Goal: Obtain resource: Find contact information

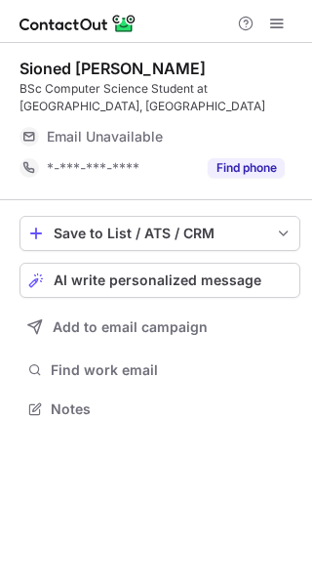
scroll to position [394, 312]
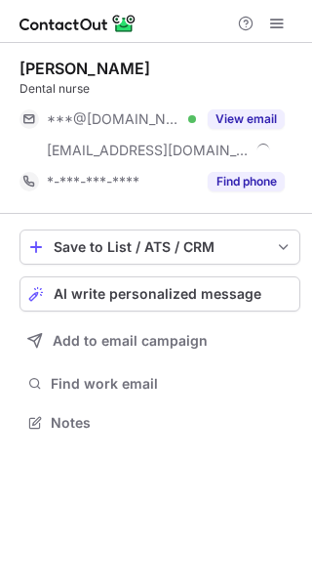
scroll to position [408, 312]
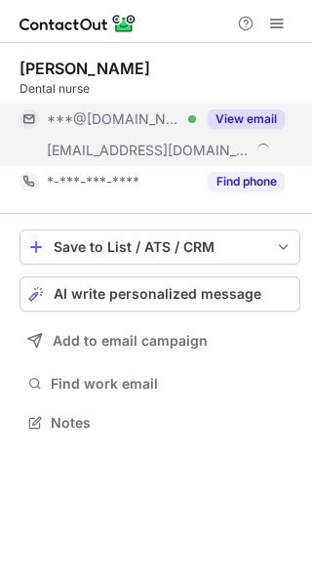
click at [233, 125] on button "View email" at bounding box center [246, 119] width 77 height 20
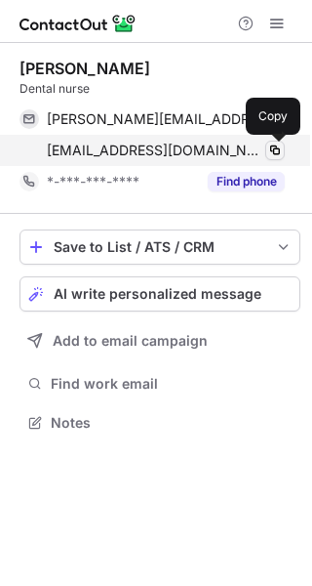
click at [270, 152] on span at bounding box center [275, 150] width 16 height 16
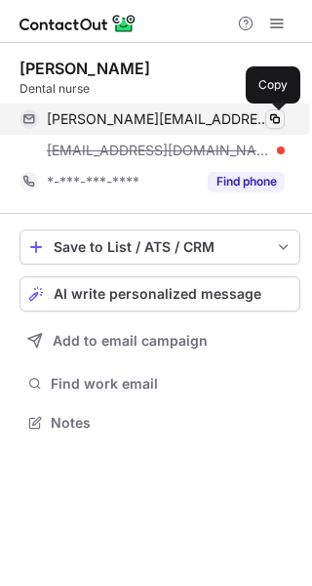
click at [278, 118] on span at bounding box center [275, 119] width 16 height 16
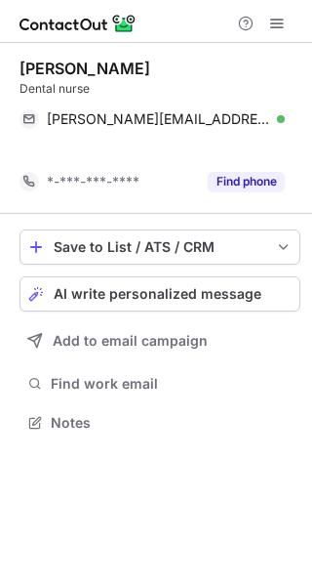
scroll to position [377, 312]
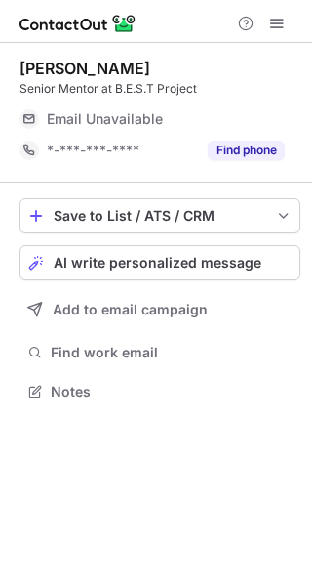
scroll to position [377, 312]
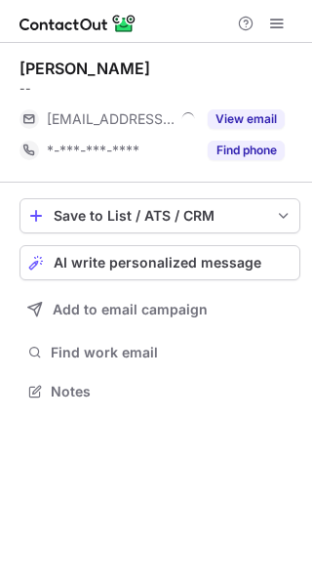
scroll to position [10, 10]
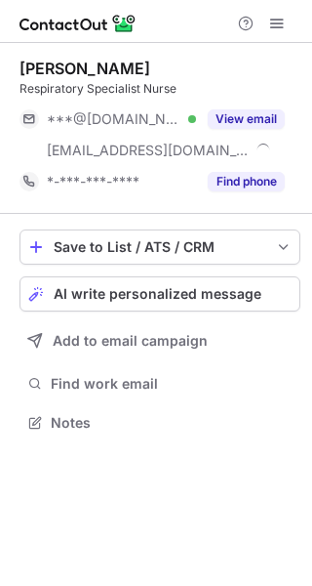
scroll to position [408, 312]
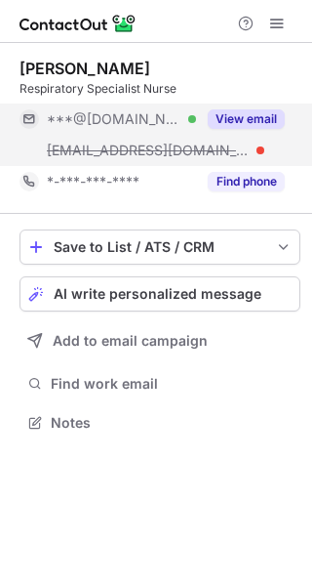
click at [259, 114] on button "View email" at bounding box center [246, 119] width 77 height 20
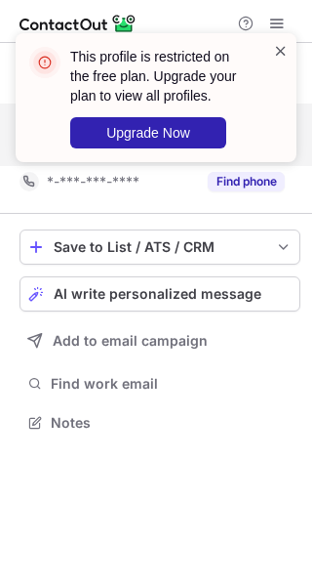
click at [285, 48] on span at bounding box center [281, 51] width 16 height 20
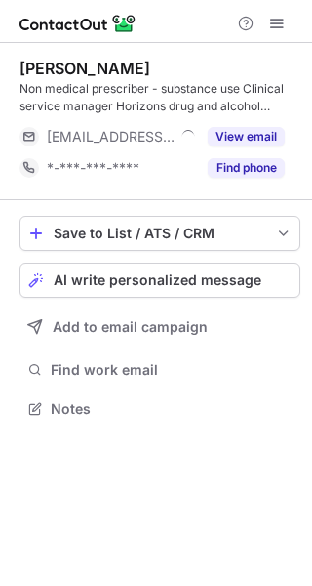
scroll to position [394, 312]
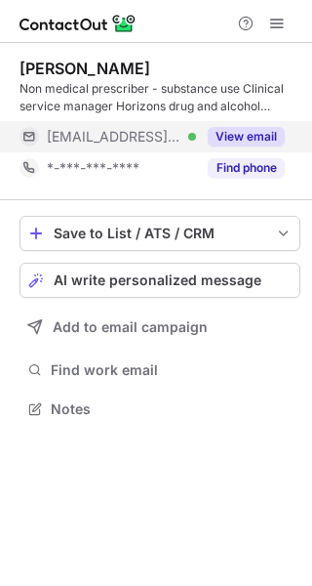
click at [268, 133] on button "View email" at bounding box center [246, 137] width 77 height 20
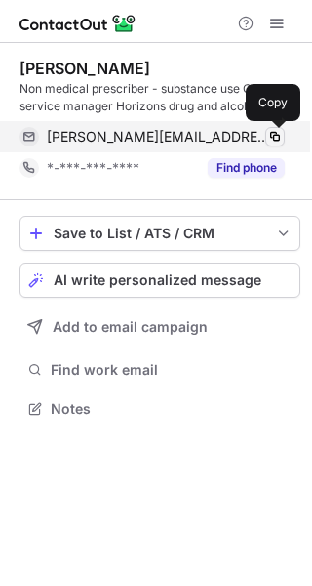
click at [280, 137] on span at bounding box center [275, 137] width 16 height 16
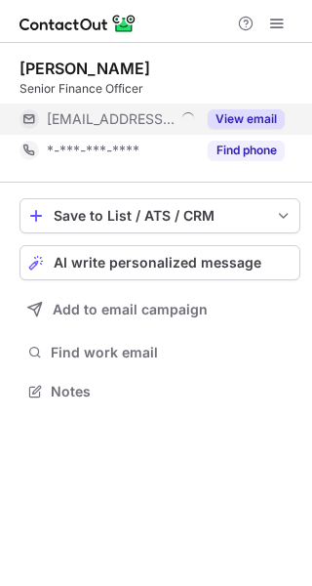
scroll to position [10, 10]
click at [257, 118] on button "View email" at bounding box center [246, 119] width 77 height 20
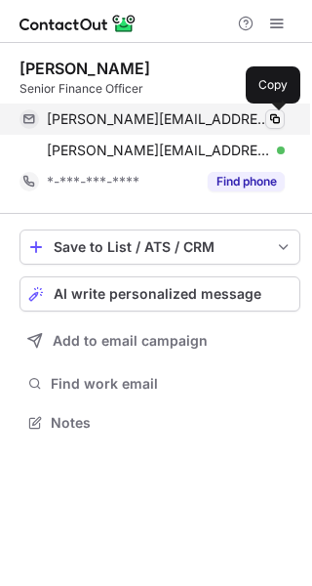
scroll to position [408, 312]
click at [279, 120] on span at bounding box center [275, 119] width 16 height 16
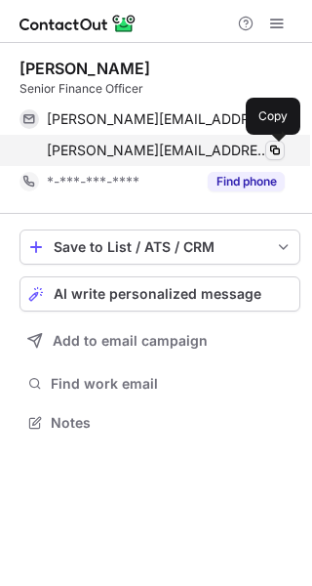
click at [273, 144] on span at bounding box center [275, 150] width 16 height 16
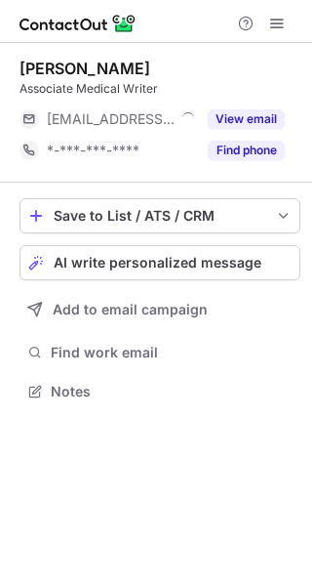
scroll to position [10, 10]
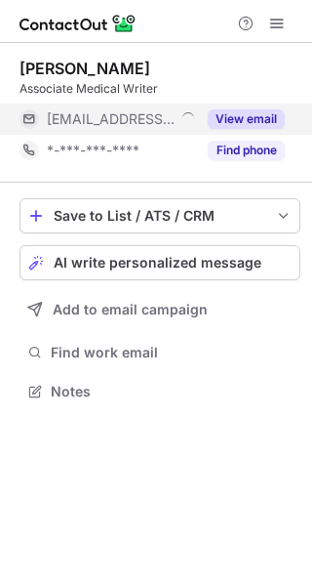
click at [243, 112] on button "View email" at bounding box center [246, 119] width 77 height 20
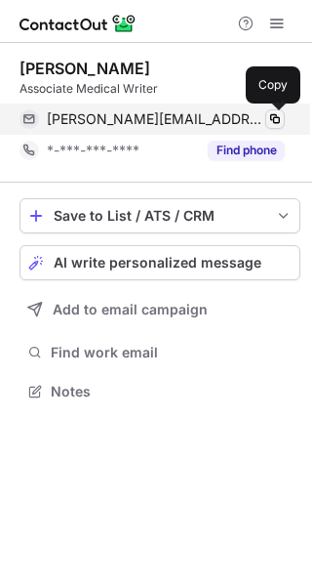
click at [274, 120] on span at bounding box center [275, 119] width 16 height 16
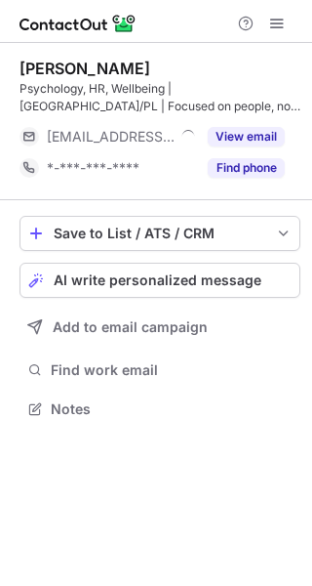
scroll to position [394, 312]
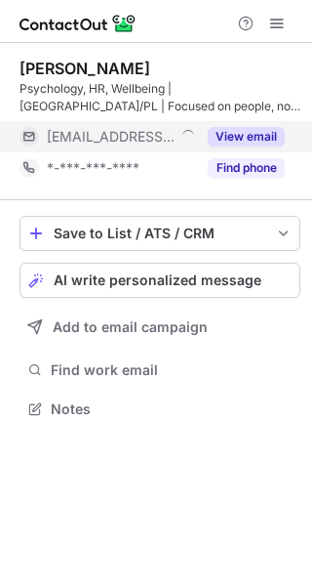
click at [262, 129] on button "View email" at bounding box center [246, 137] width 77 height 20
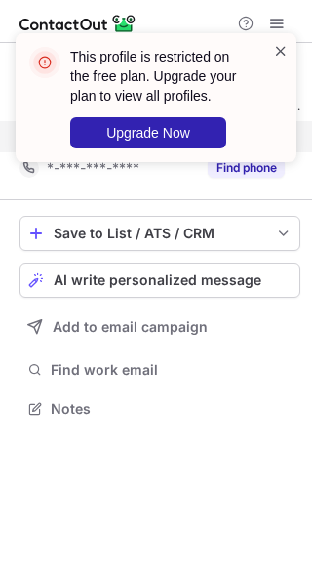
click at [284, 52] on span at bounding box center [281, 51] width 16 height 20
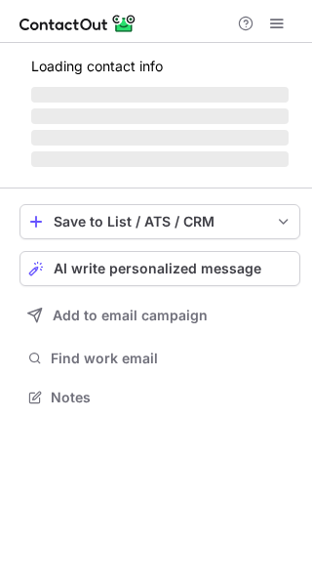
scroll to position [377, 312]
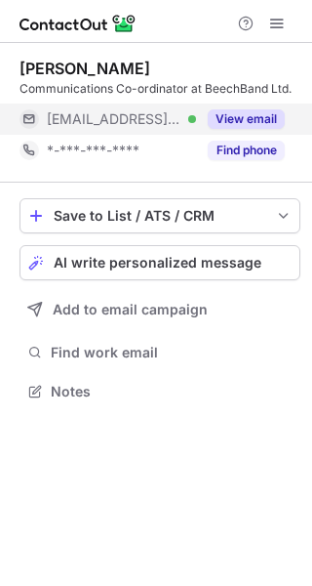
click at [249, 118] on button "View email" at bounding box center [246, 119] width 77 height 20
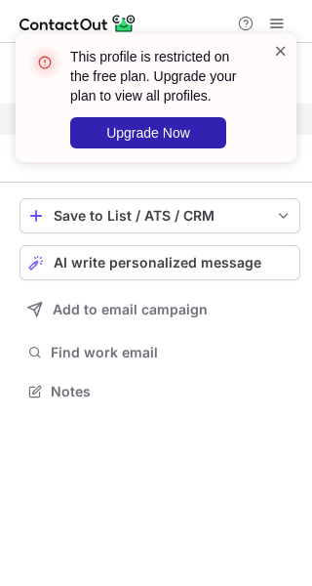
click at [285, 50] on span at bounding box center [281, 51] width 16 height 20
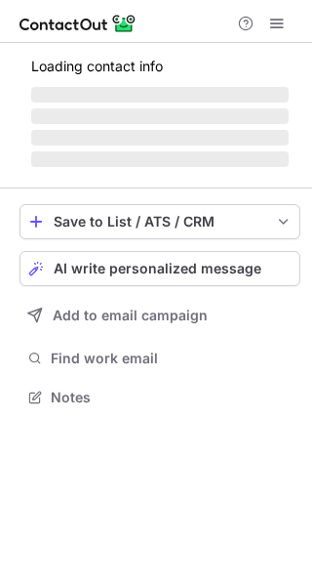
scroll to position [394, 312]
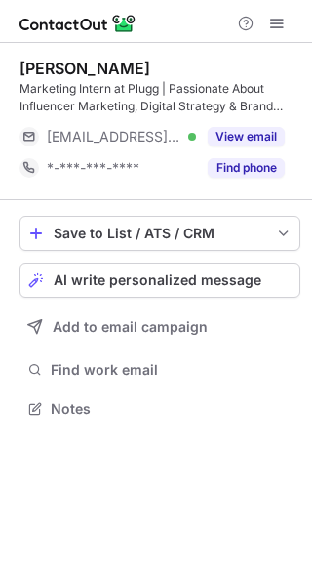
click at [267, 117] on div "[PERSON_NAME] Marketing Intern at Plugg | Passionate About Influencer Marketing…" at bounding box center [160, 121] width 281 height 125
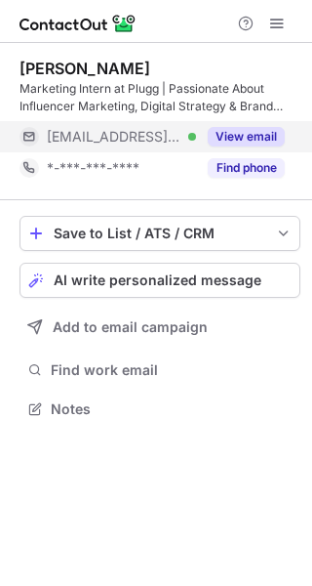
click at [267, 123] on div "View email" at bounding box center [240, 136] width 89 height 31
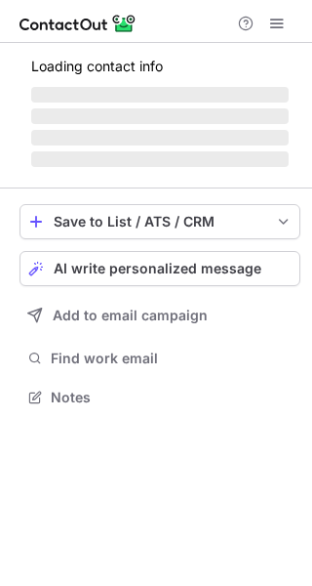
scroll to position [10, 10]
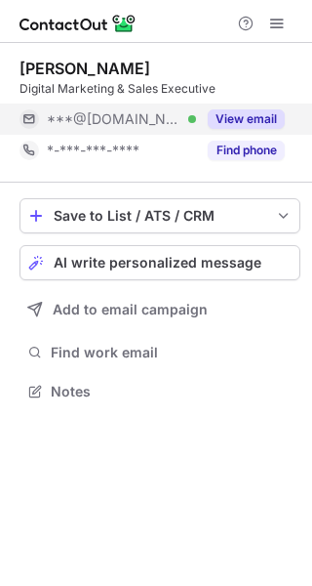
click at [259, 112] on button "View email" at bounding box center [246, 119] width 77 height 20
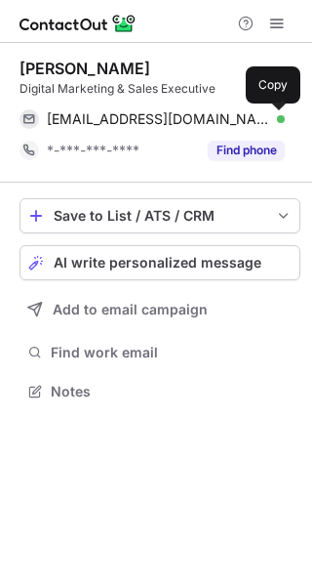
click at [271, 117] on span at bounding box center [275, 119] width 16 height 16
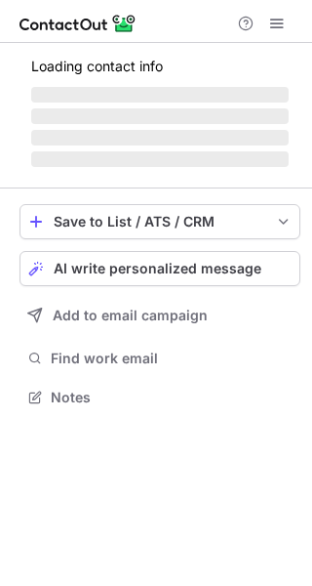
scroll to position [10, 10]
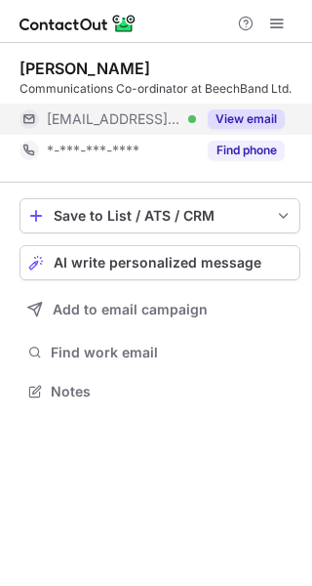
click at [250, 122] on button "View email" at bounding box center [246, 119] width 77 height 20
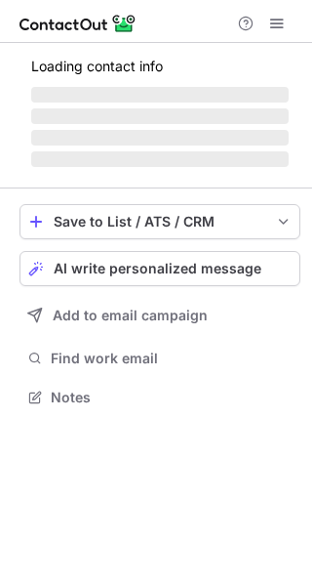
scroll to position [10, 10]
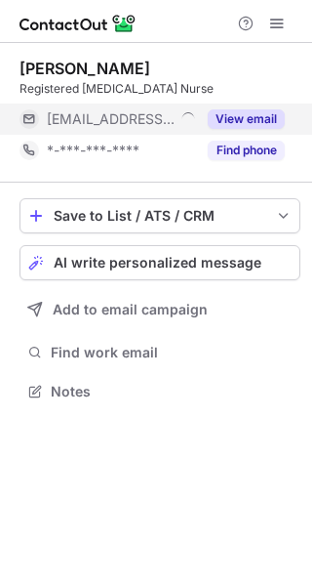
click at [251, 112] on button "View email" at bounding box center [246, 119] width 77 height 20
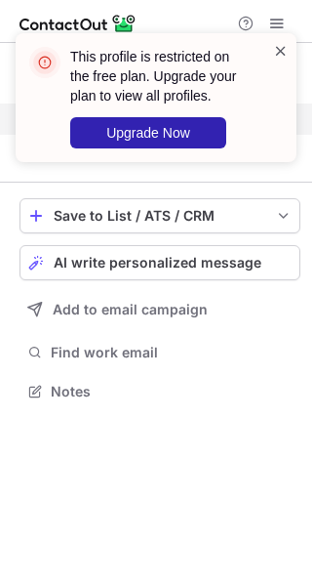
click at [288, 48] on span at bounding box center [281, 51] width 16 height 20
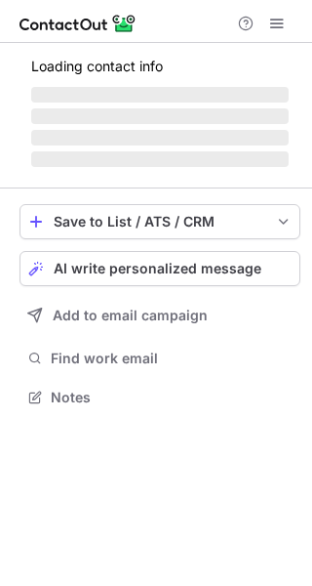
scroll to position [10, 10]
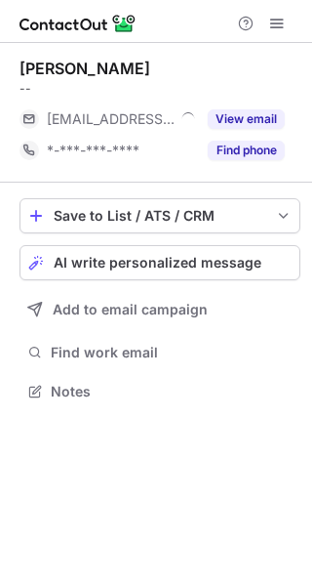
scroll to position [10, 10]
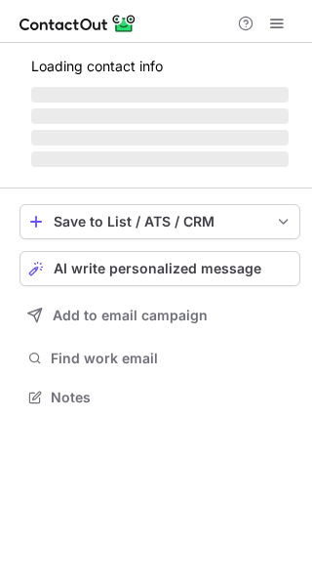
scroll to position [394, 312]
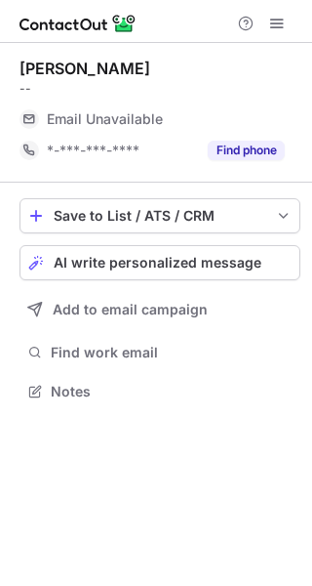
scroll to position [10, 10]
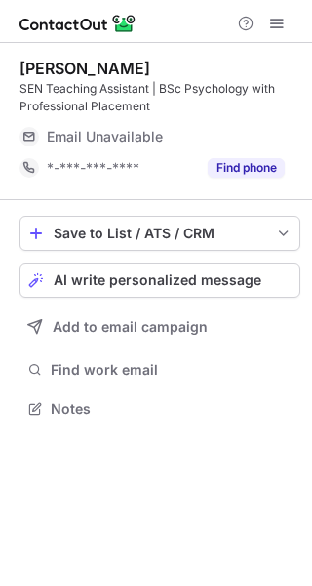
scroll to position [394, 312]
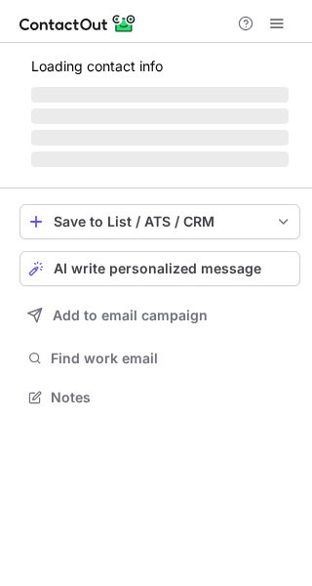
scroll to position [10, 10]
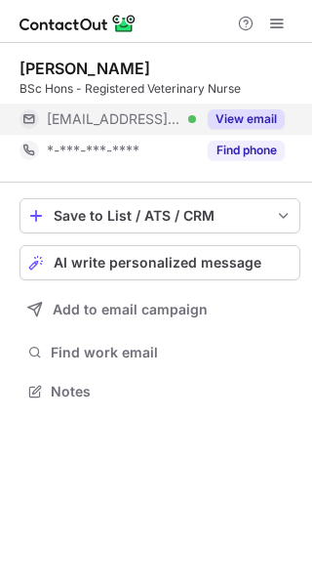
click at [245, 122] on button "View email" at bounding box center [246, 119] width 77 height 20
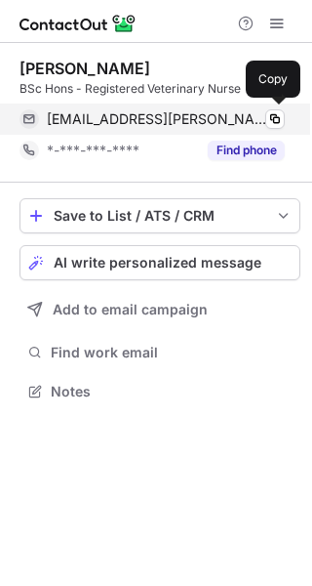
click at [259, 122] on div "elise.porter@southfields.co.uk Verified" at bounding box center [166, 119] width 238 height 18
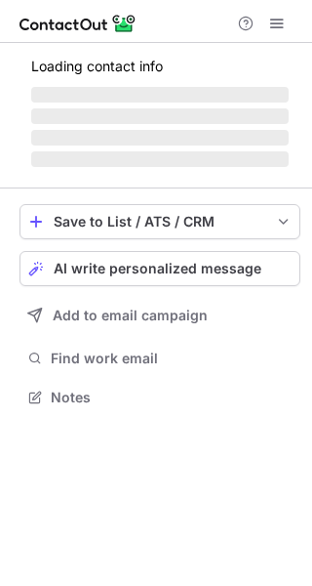
scroll to position [10, 10]
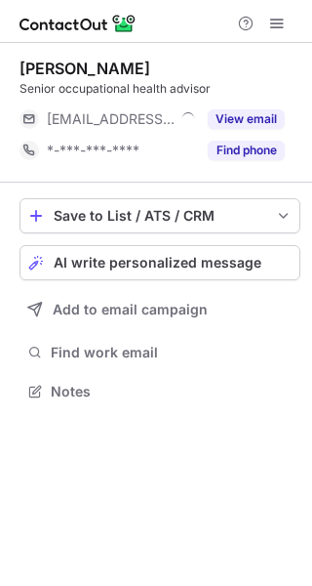
scroll to position [10, 10]
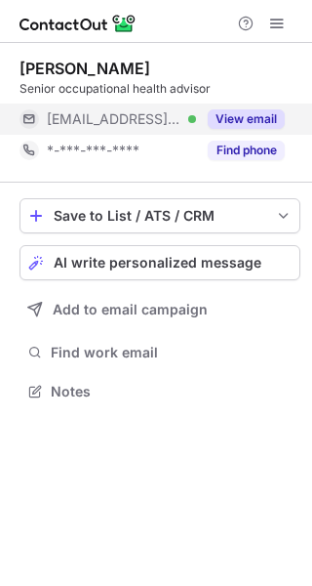
click at [247, 112] on button "View email" at bounding box center [246, 119] width 77 height 20
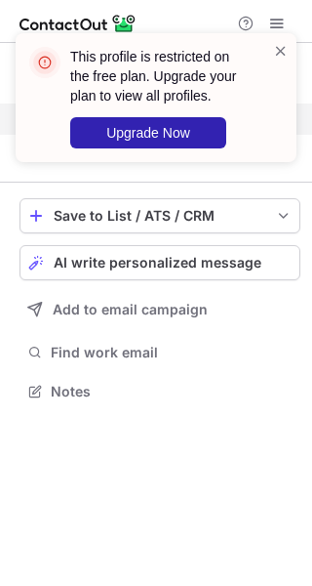
click at [276, 118] on div "This profile is restricted on the free plan. Upgrade your plan to view all prof…" at bounding box center [156, 97] width 281 height 129
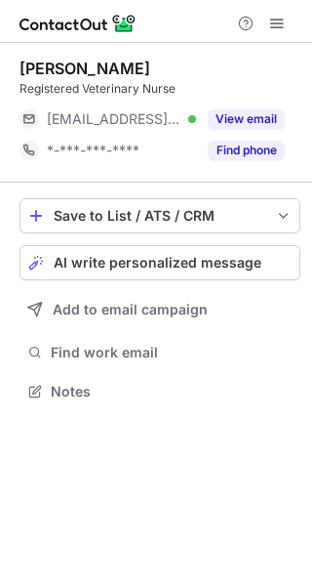
scroll to position [10, 10]
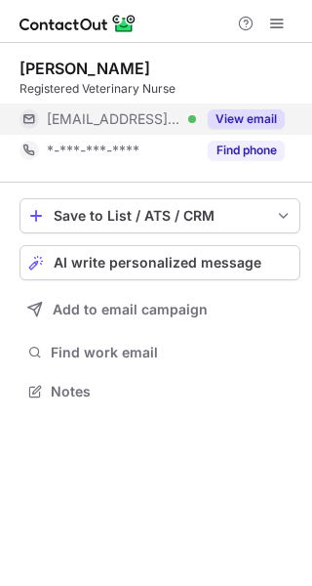
click at [284, 112] on button "View email" at bounding box center [246, 119] width 77 height 20
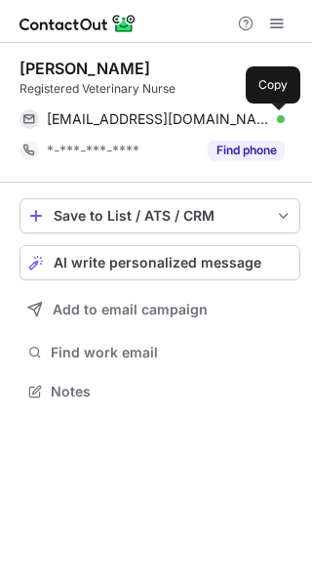
click at [282, 118] on span at bounding box center [275, 119] width 16 height 16
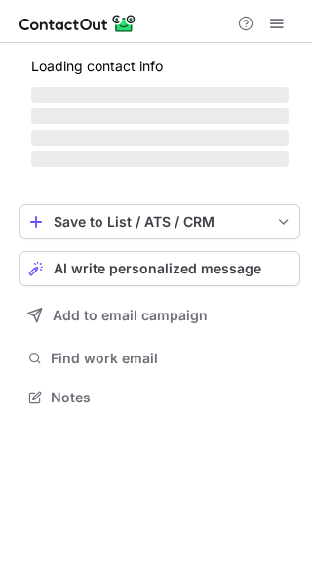
scroll to position [377, 312]
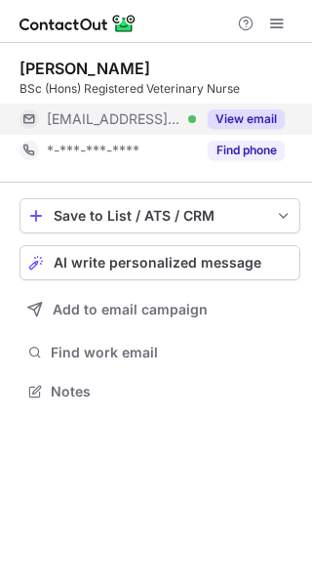
click at [272, 112] on button "View email" at bounding box center [246, 119] width 77 height 20
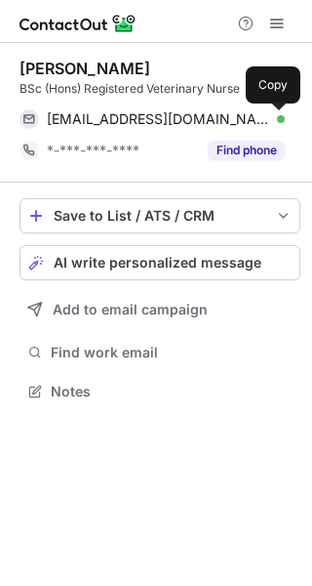
click at [278, 120] on span at bounding box center [275, 119] width 16 height 16
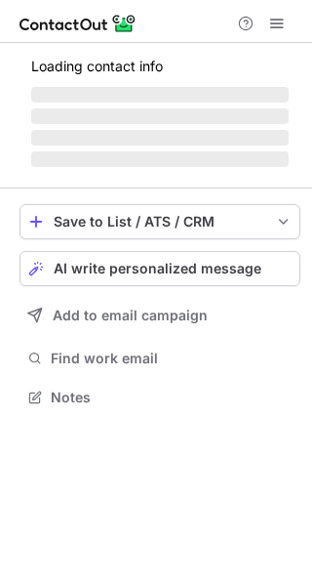
scroll to position [10, 10]
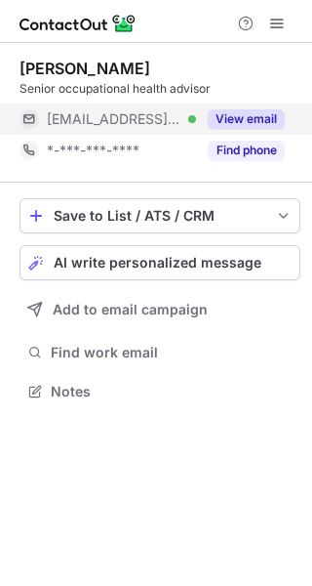
click at [237, 119] on button "View email" at bounding box center [246, 119] width 77 height 20
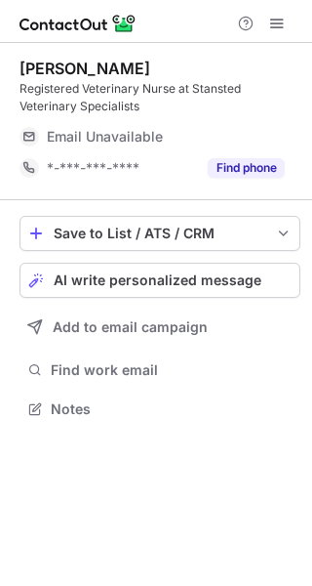
scroll to position [394, 312]
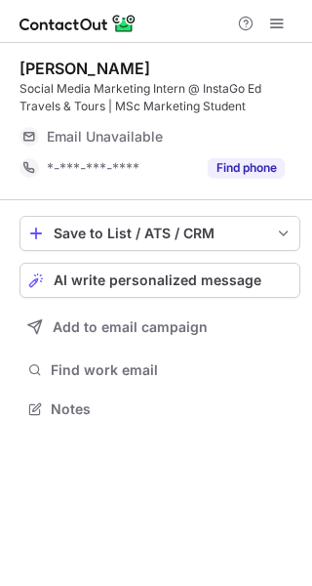
scroll to position [394, 312]
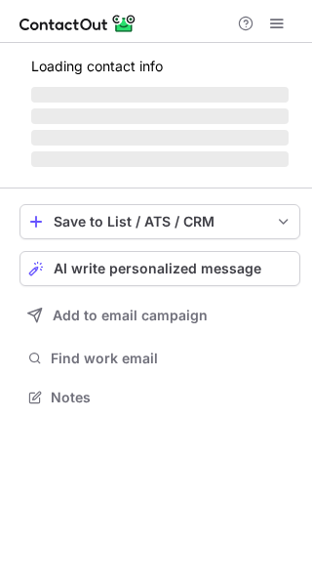
scroll to position [10, 10]
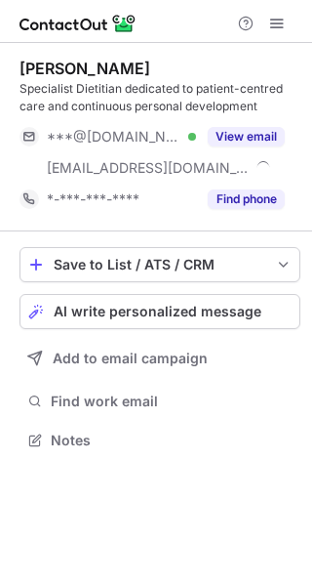
scroll to position [426, 312]
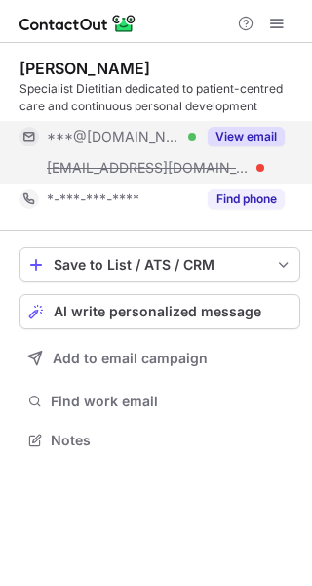
click at [249, 132] on button "View email" at bounding box center [246, 137] width 77 height 20
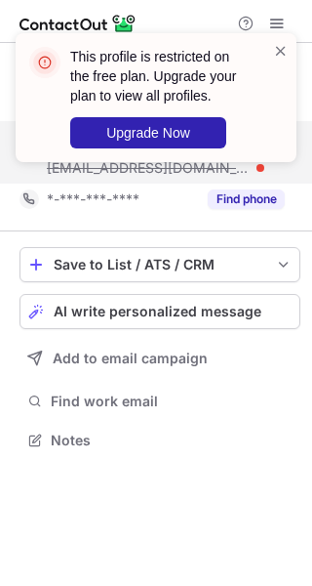
click at [282, 138] on div "This profile is restricted on the free plan. Upgrade your plan to view all prof…" at bounding box center [156, 105] width 312 height 183
click at [283, 55] on span at bounding box center [281, 51] width 16 height 20
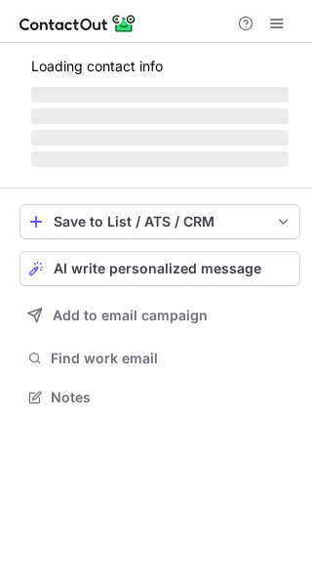
scroll to position [10, 10]
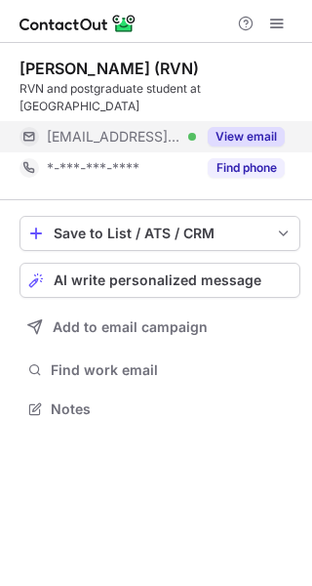
click at [239, 141] on button "View email" at bounding box center [246, 137] width 77 height 20
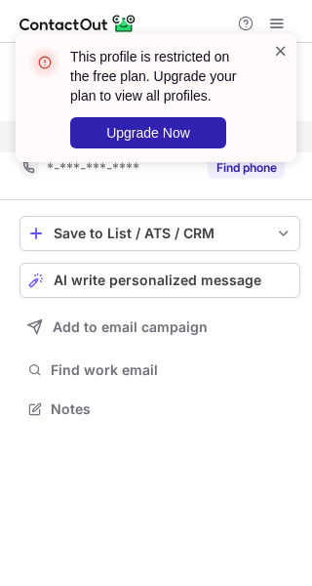
click at [286, 50] on span at bounding box center [281, 51] width 16 height 20
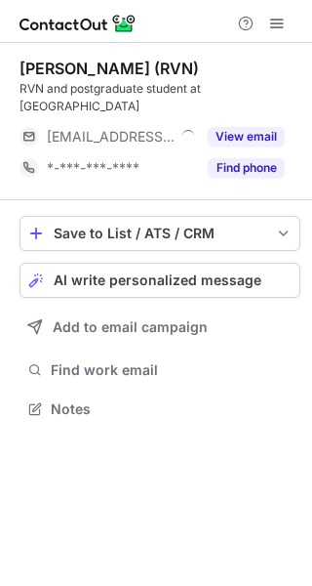
scroll to position [394, 312]
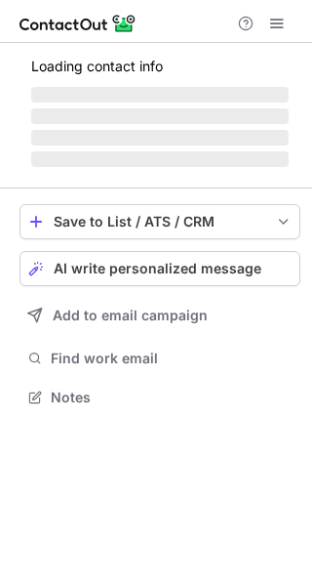
scroll to position [10, 10]
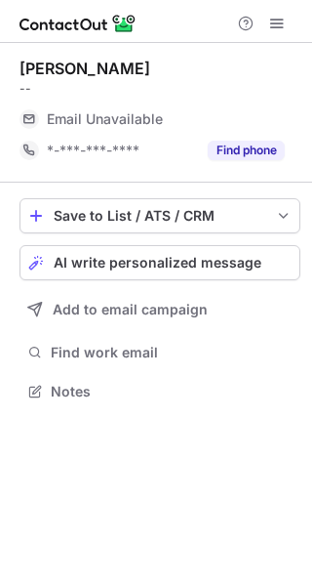
scroll to position [10, 10]
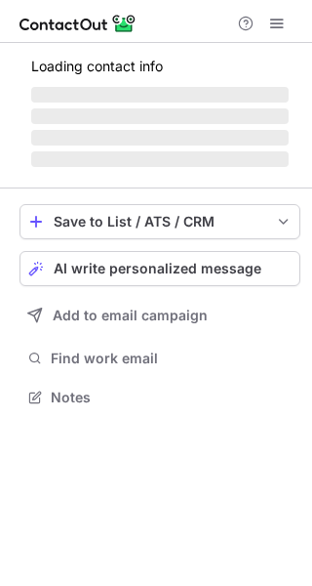
scroll to position [408, 312]
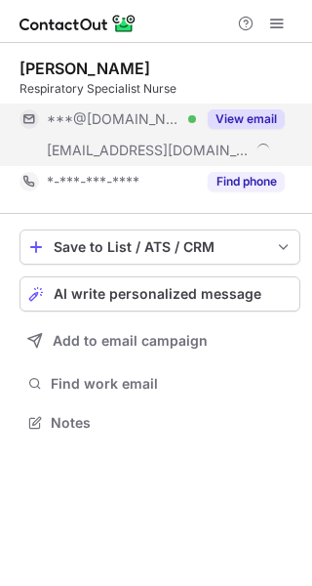
click at [260, 107] on div "View email" at bounding box center [240, 118] width 89 height 31
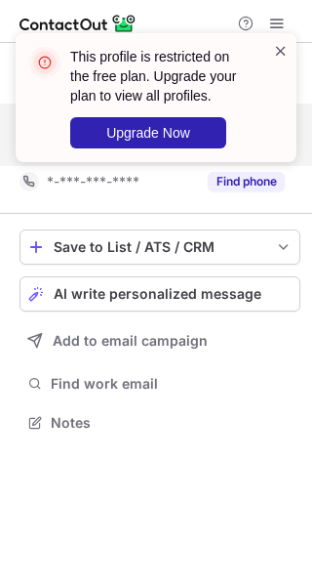
click at [284, 41] on span at bounding box center [281, 51] width 16 height 20
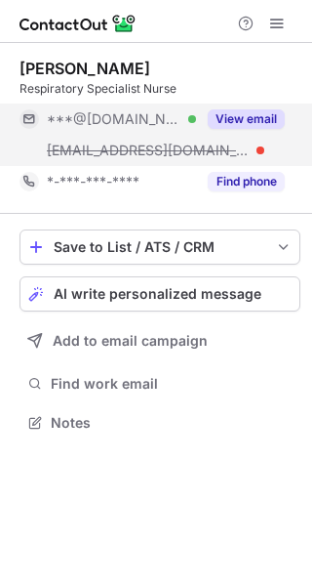
click at [281, 22] on div "This profile is restricted on the free plan. Upgrade your plan to view all prof…" at bounding box center [156, 105] width 312 height 183
click at [281, 22] on span at bounding box center [277, 24] width 16 height 16
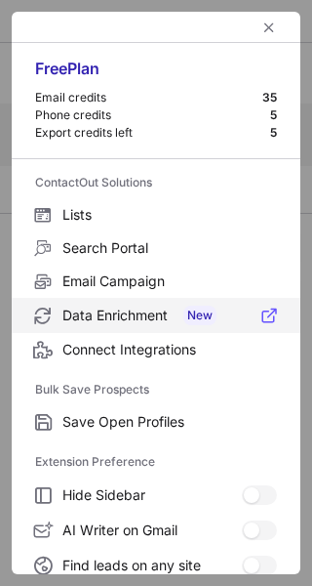
scroll to position [226, 0]
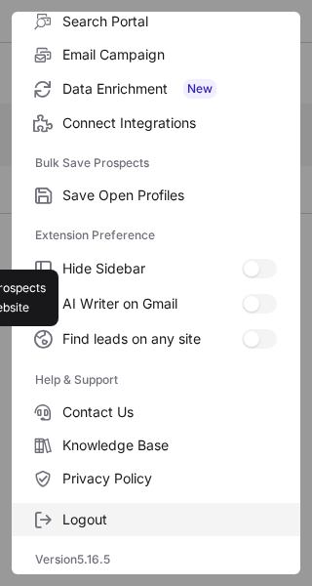
click at [83, 503] on label "Logout" at bounding box center [156, 519] width 289 height 33
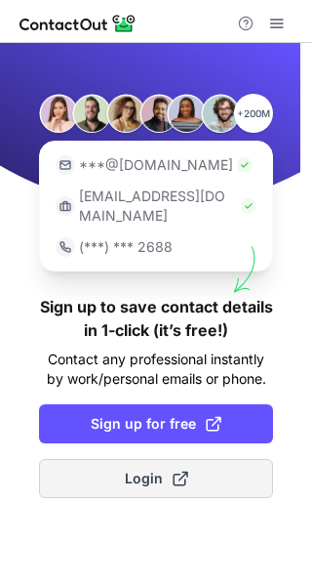
click at [102, 466] on button "Login" at bounding box center [156, 478] width 234 height 39
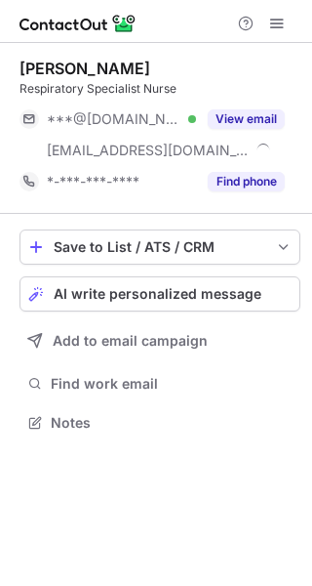
scroll to position [408, 312]
click at [280, 30] on span at bounding box center [277, 24] width 16 height 16
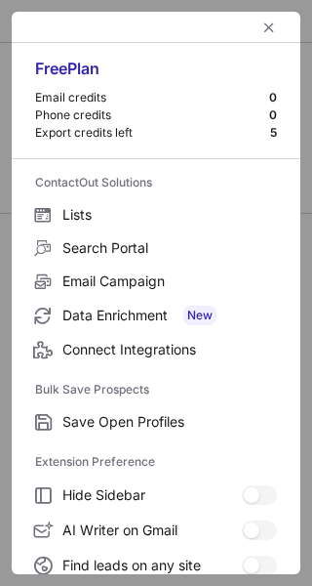
scroll to position [226, 0]
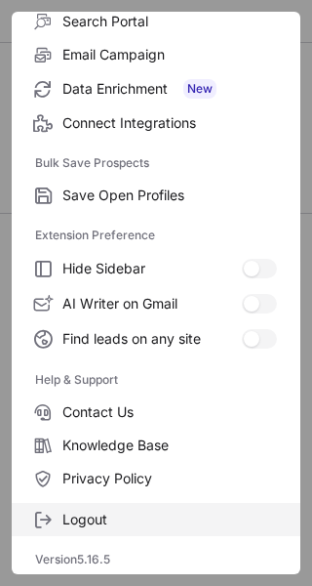
drag, startPoint x: 114, startPoint y: 522, endPoint x: 113, endPoint y: 510, distance: 11.8
click at [113, 510] on span "Logout" at bounding box center [169, 519] width 215 height 18
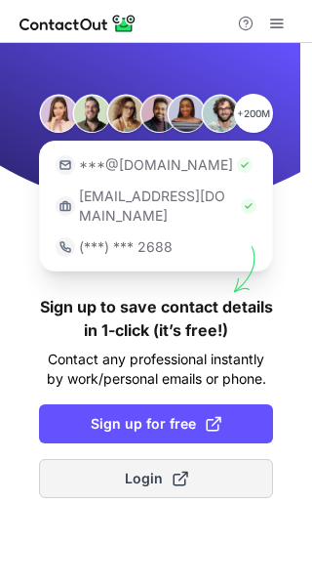
click at [132, 468] on span "Login" at bounding box center [156, 478] width 63 height 20
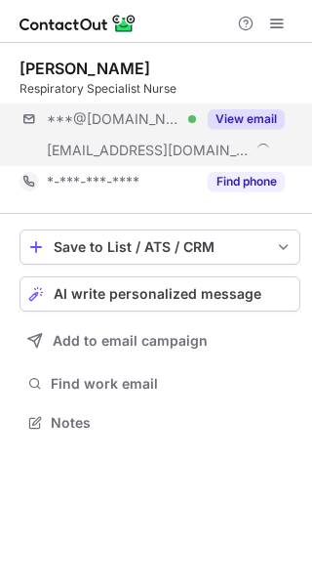
scroll to position [408, 312]
click at [245, 111] on button "View email" at bounding box center [246, 119] width 77 height 20
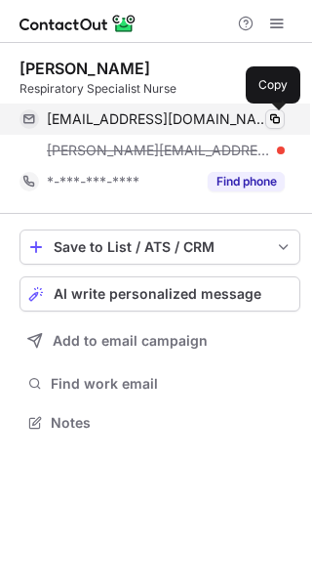
click at [276, 119] on span at bounding box center [275, 119] width 16 height 16
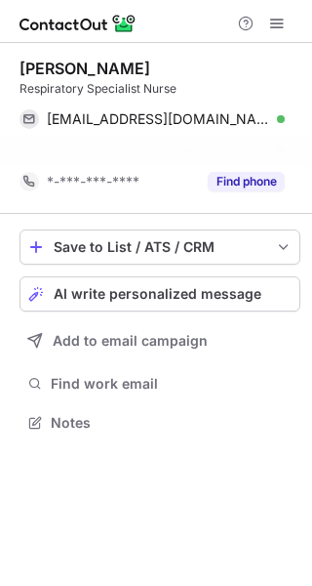
scroll to position [377, 312]
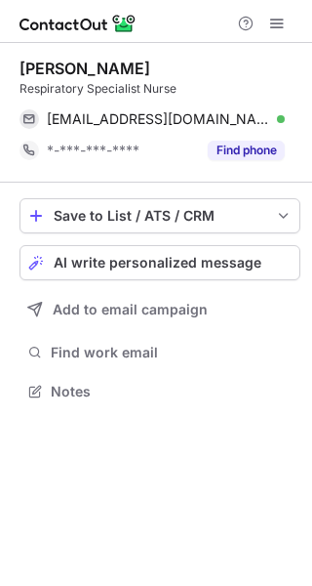
drag, startPoint x: 151, startPoint y: 65, endPoint x: 19, endPoint y: 64, distance: 132.7
click at [20, 64] on div "Mandy Llewellyn" at bounding box center [160, 69] width 281 height 20
copy div "Mandy Llewellyn"
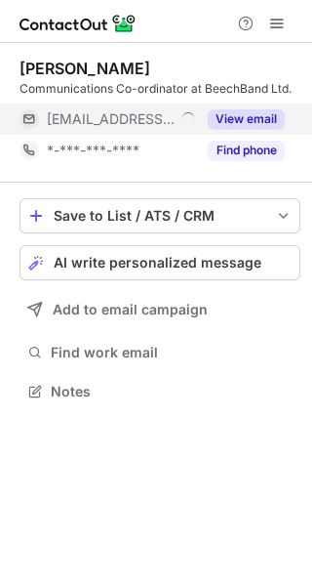
scroll to position [10, 10]
click at [260, 120] on button "View email" at bounding box center [246, 119] width 77 height 20
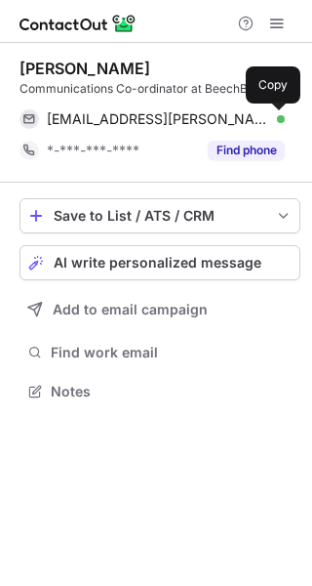
click at [276, 124] on span at bounding box center [275, 119] width 16 height 16
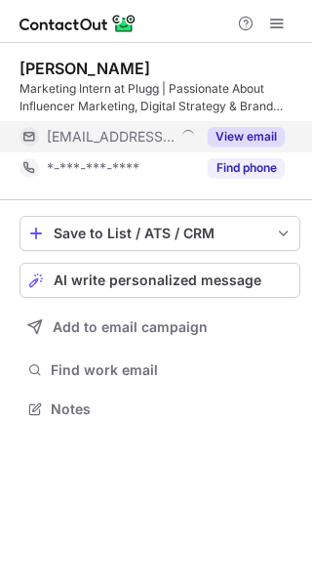
scroll to position [394, 312]
click at [272, 133] on button "View email" at bounding box center [246, 137] width 77 height 20
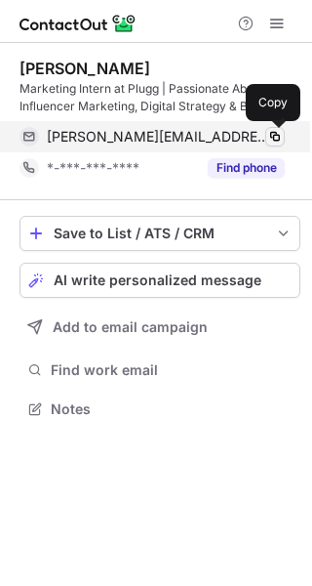
click at [284, 137] on button at bounding box center [275, 137] width 20 height 20
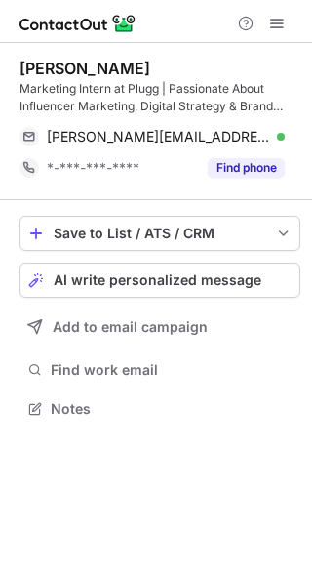
drag, startPoint x: 150, startPoint y: 59, endPoint x: 19, endPoint y: 67, distance: 132.0
click at [20, 67] on div "[PERSON_NAME]" at bounding box center [160, 69] width 281 height 20
copy div "[PERSON_NAME]"
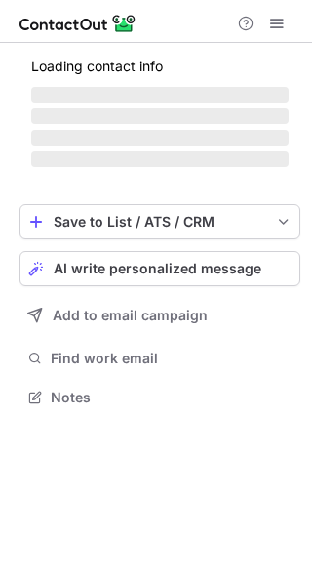
scroll to position [377, 312]
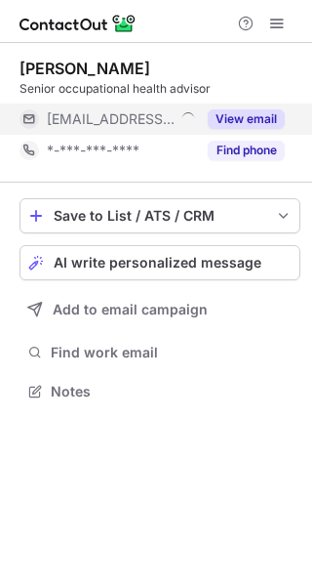
click at [234, 119] on button "View email" at bounding box center [246, 119] width 77 height 20
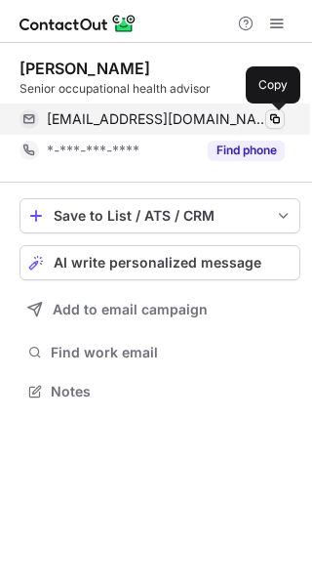
click at [268, 116] on span at bounding box center [275, 119] width 16 height 16
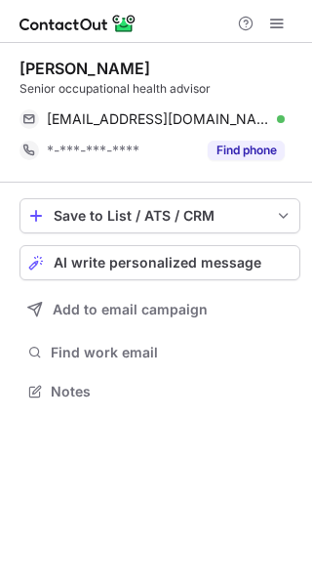
drag, startPoint x: 143, startPoint y: 65, endPoint x: 39, endPoint y: 63, distance: 104.4
click at [39, 63] on div "georgina dixon" at bounding box center [160, 69] width 281 height 20
click at [31, 53] on div "georgina dixon Senior occupational health advisor georginad@ukindmed.com Verifi…" at bounding box center [160, 113] width 281 height 140
drag, startPoint x: 139, startPoint y: 60, endPoint x: 19, endPoint y: 70, distance: 120.5
click at [19, 70] on div "georgina dixon Senior occupational health advisor georginad@ukindmed.com Verifi…" at bounding box center [156, 232] width 312 height 378
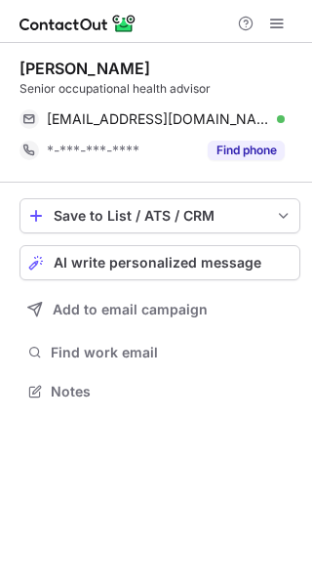
copy div "georgina dixon"
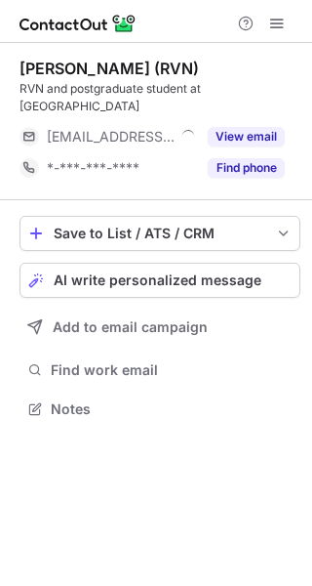
scroll to position [394, 312]
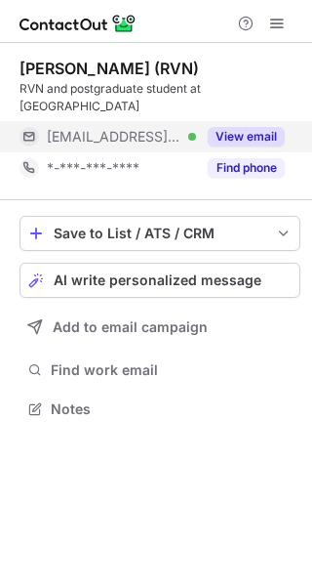
click at [243, 134] on button "View email" at bounding box center [246, 137] width 77 height 20
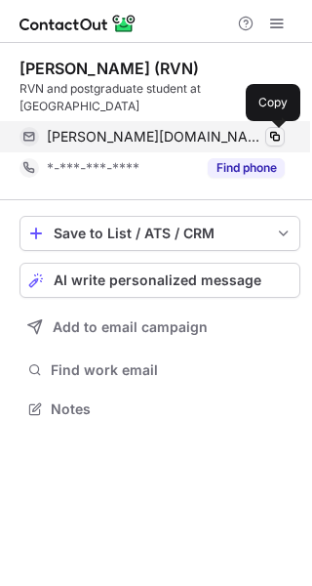
click at [275, 140] on span at bounding box center [275, 137] width 16 height 16
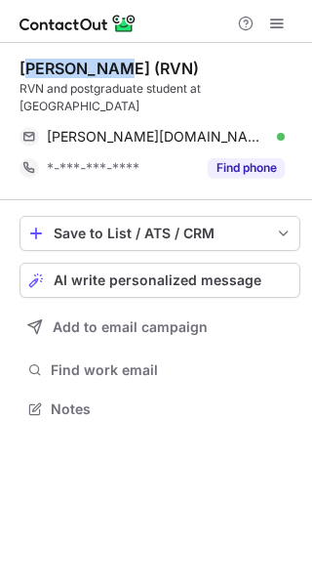
drag, startPoint x: 104, startPoint y: 67, endPoint x: 26, endPoint y: 65, distance: 78.1
click at [26, 65] on div "Holly Smart (RVN)" at bounding box center [110, 69] width 180 height 20
drag, startPoint x: 18, startPoint y: 64, endPoint x: 108, endPoint y: 58, distance: 91.0
click at [108, 58] on div "Holly Smart (RVN) RVN and postgraduate student at Royal Veterinary College holl…" at bounding box center [156, 240] width 312 height 395
copy div "Holly Smart"
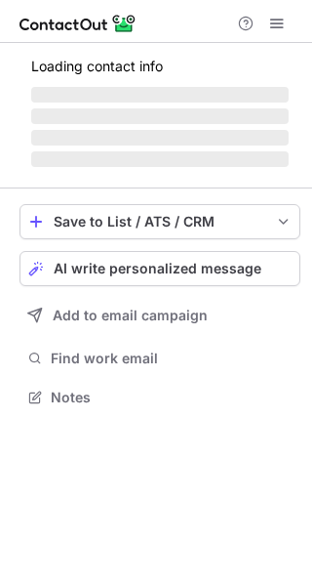
scroll to position [394, 312]
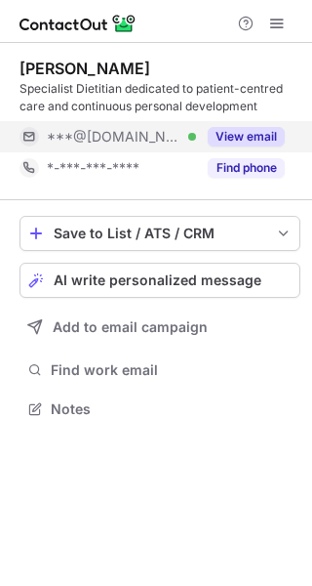
click at [248, 134] on button "View email" at bounding box center [246, 137] width 77 height 20
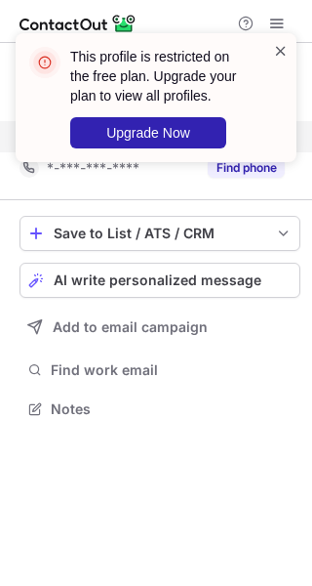
click at [274, 45] on span at bounding box center [281, 51] width 16 height 20
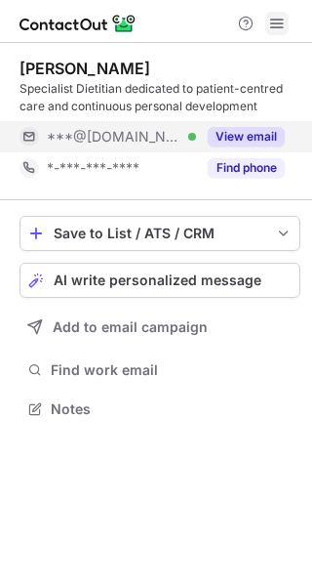
click at [276, 28] on span at bounding box center [277, 24] width 16 height 16
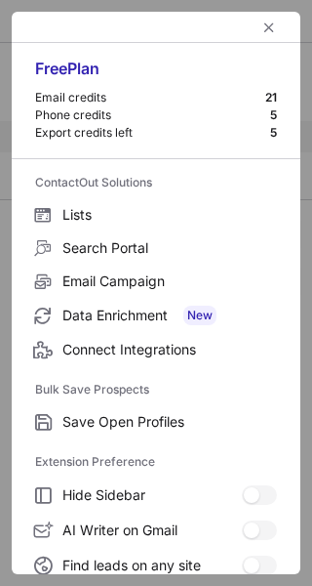
scroll to position [226, 0]
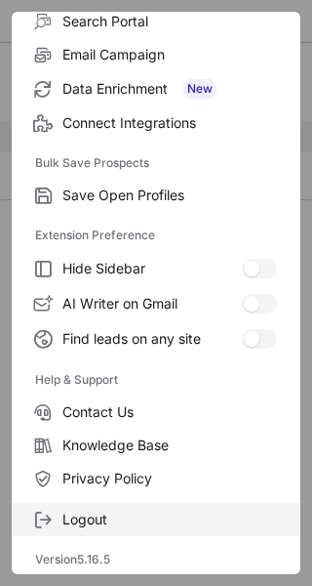
click at [74, 507] on label "Logout" at bounding box center [156, 519] width 289 height 33
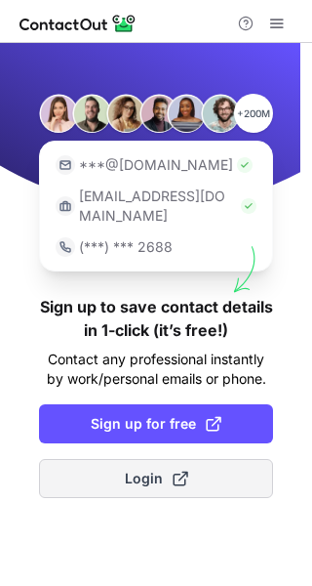
click at [120, 459] on button "Login" at bounding box center [156, 478] width 234 height 39
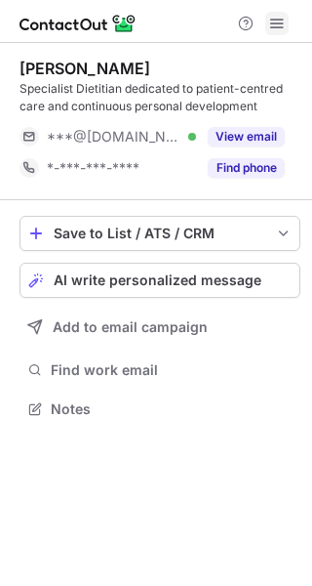
scroll to position [394, 312]
click at [272, 23] on span at bounding box center [277, 24] width 16 height 16
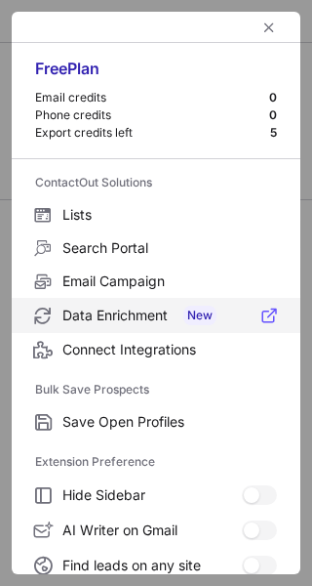
scroll to position [226, 0]
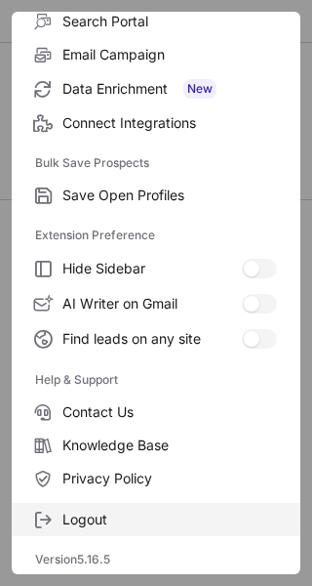
click at [74, 526] on span "Logout" at bounding box center [169, 519] width 215 height 18
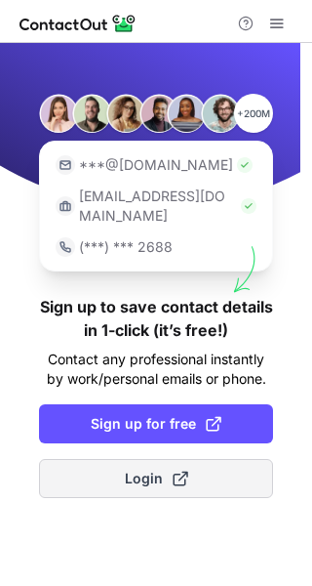
click at [145, 468] on span "Login" at bounding box center [156, 478] width 63 height 20
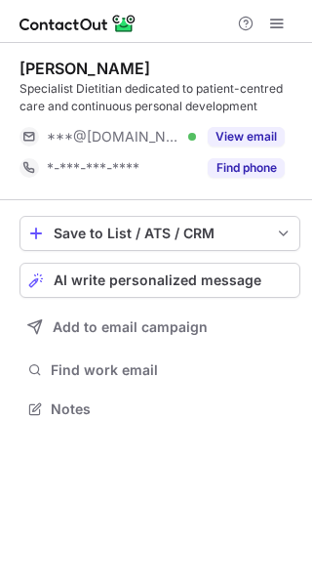
scroll to position [394, 312]
click at [276, 28] on span at bounding box center [277, 24] width 16 height 16
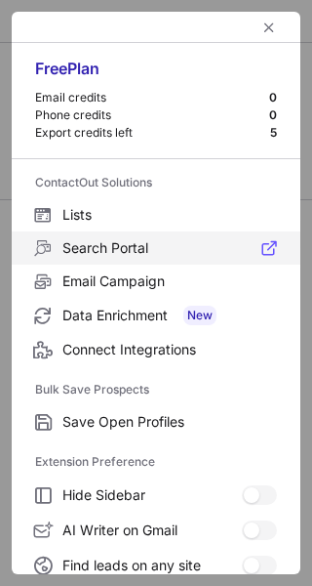
scroll to position [226, 0]
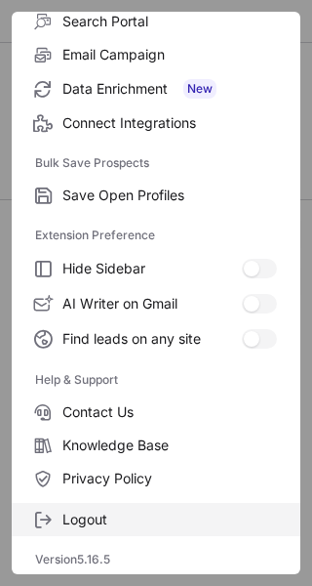
click at [99, 510] on span "Logout" at bounding box center [169, 519] width 215 height 18
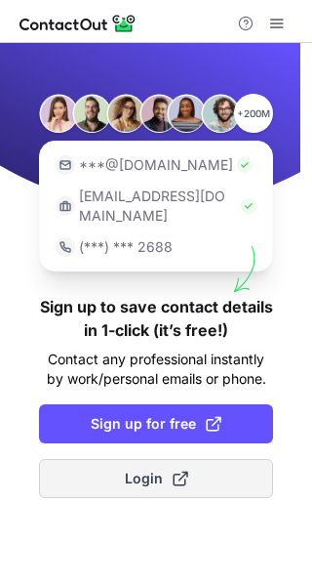
click at [139, 467] on button "Login" at bounding box center [156, 478] width 234 height 39
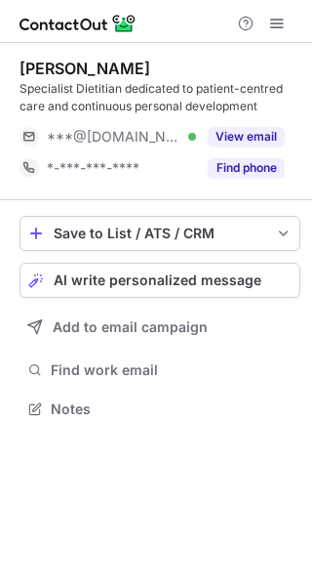
scroll to position [394, 312]
click at [277, 28] on span at bounding box center [277, 24] width 16 height 16
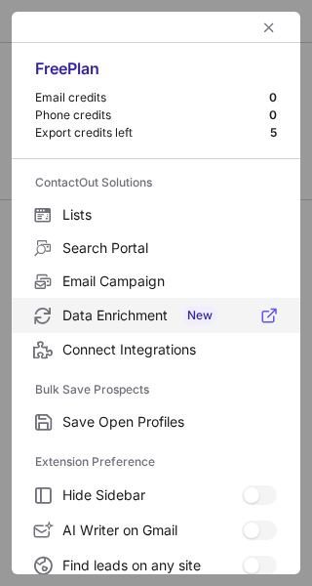
scroll to position [226, 0]
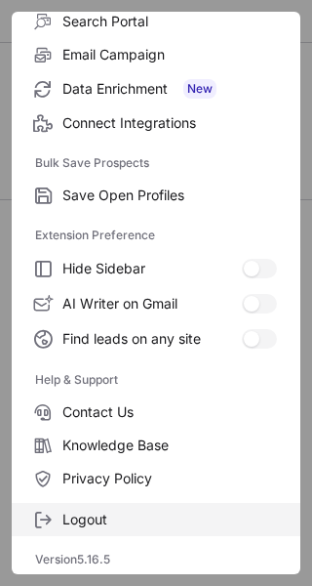
click at [101, 524] on span "Logout" at bounding box center [169, 519] width 215 height 18
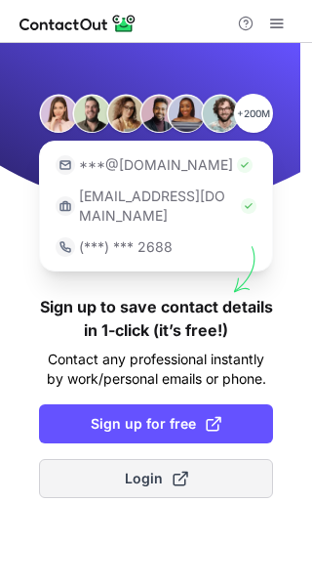
click at [140, 468] on span "Login" at bounding box center [156, 478] width 63 height 20
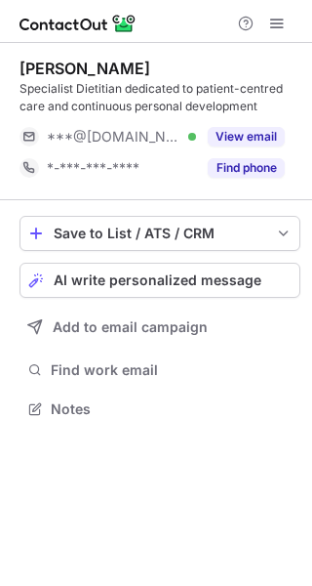
scroll to position [394, 312]
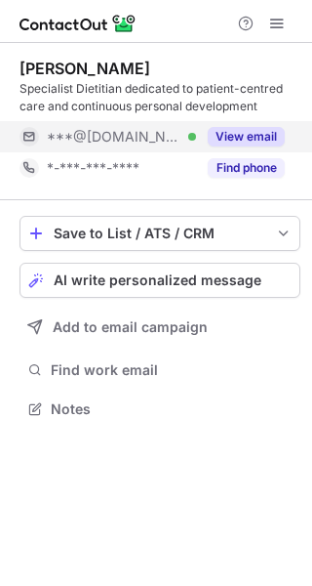
click at [263, 128] on button "View email" at bounding box center [246, 137] width 77 height 20
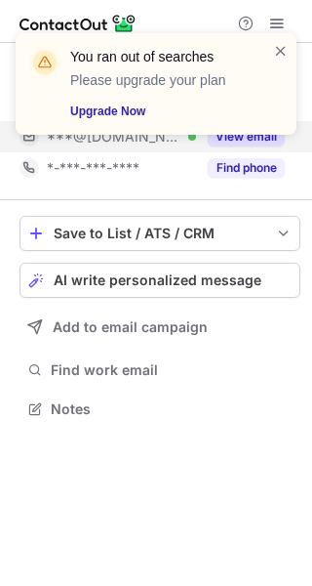
click at [282, 139] on div "You ran out of searches Please upgrade your plan Upgrade Now" at bounding box center [156, 92] width 312 height 156
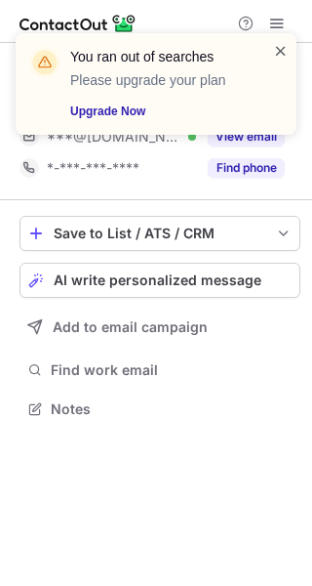
click at [286, 52] on span at bounding box center [281, 51] width 16 height 20
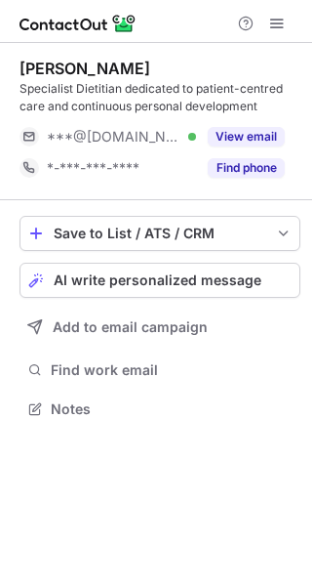
click at [279, 23] on div "You ran out of searches Please upgrade your plan Upgrade Now" at bounding box center [156, 92] width 312 height 156
click at [279, 23] on div "You ran out of searches Please upgrade your plan Upgrade Now" at bounding box center [156, 33] width 312 height 39
click at [279, 23] on span at bounding box center [277, 24] width 16 height 16
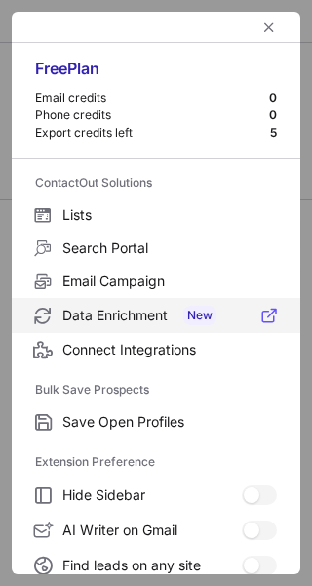
scroll to position [226, 0]
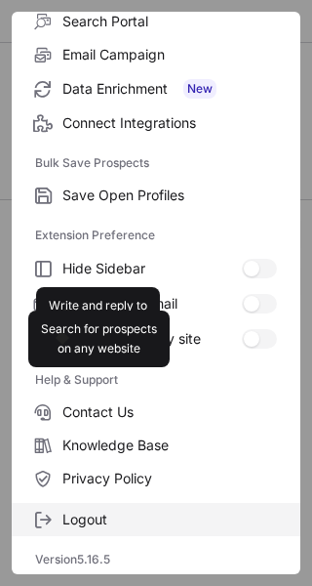
click at [106, 512] on span "Logout" at bounding box center [169, 519] width 215 height 18
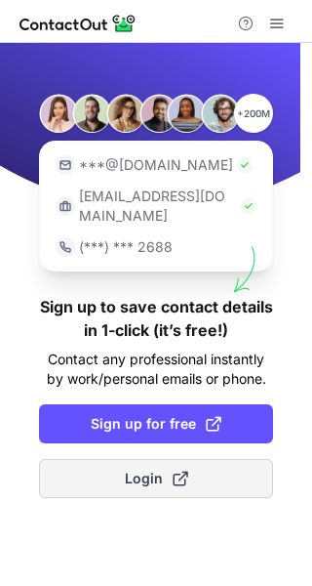
click at [156, 468] on span "Login" at bounding box center [156, 478] width 63 height 20
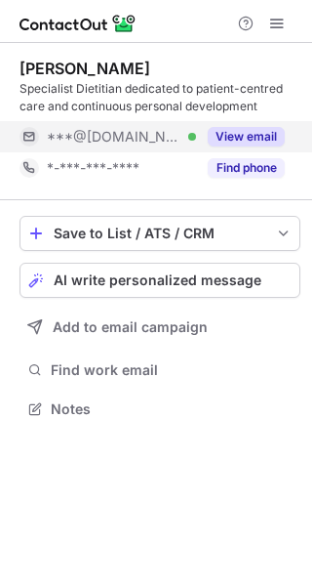
scroll to position [394, 312]
click at [241, 129] on button "View email" at bounding box center [246, 137] width 77 height 20
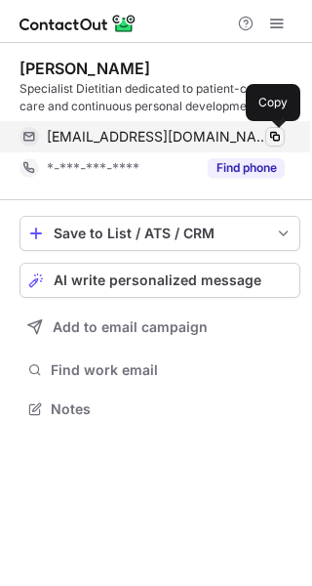
click at [277, 140] on span at bounding box center [275, 137] width 16 height 16
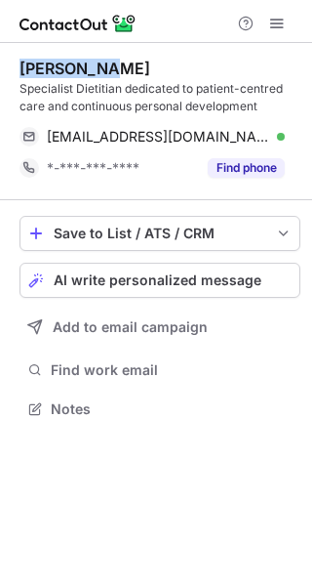
drag, startPoint x: 126, startPoint y: 69, endPoint x: 16, endPoint y: 70, distance: 110.3
click at [13, 73] on div "[PERSON_NAME] Specialist Dietitian dedicated to patient-centred care and contin…" at bounding box center [156, 240] width 312 height 395
copy div "Maria Wood"
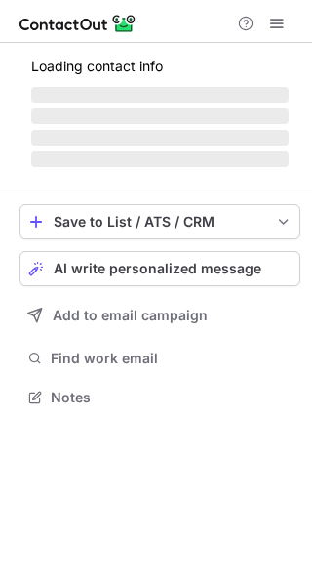
scroll to position [10, 10]
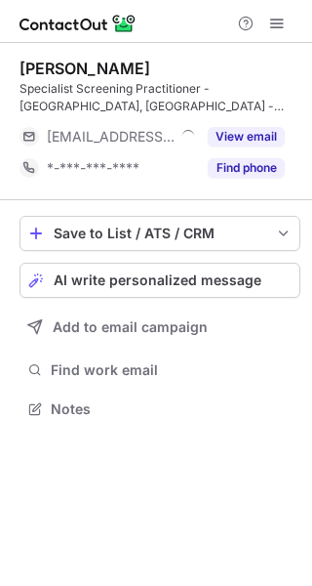
scroll to position [394, 312]
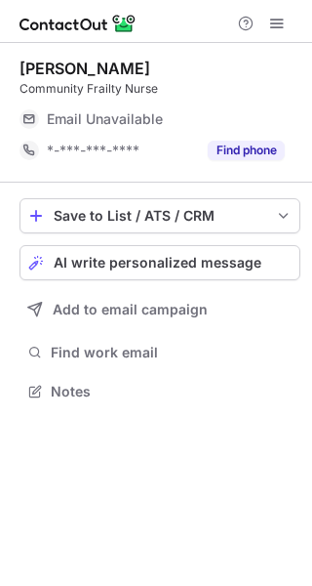
scroll to position [10, 10]
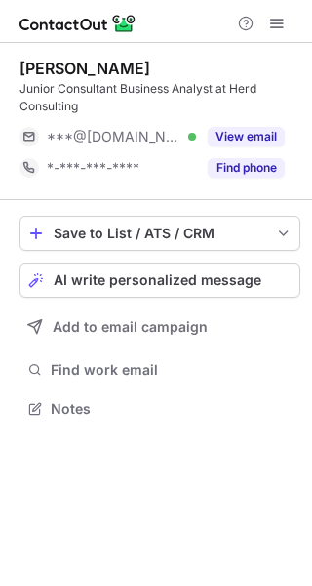
scroll to position [394, 312]
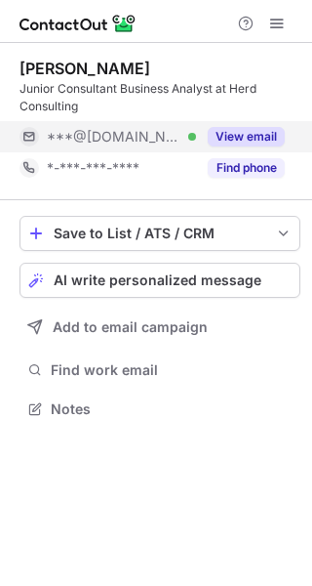
click at [241, 135] on button "View email" at bounding box center [246, 137] width 77 height 20
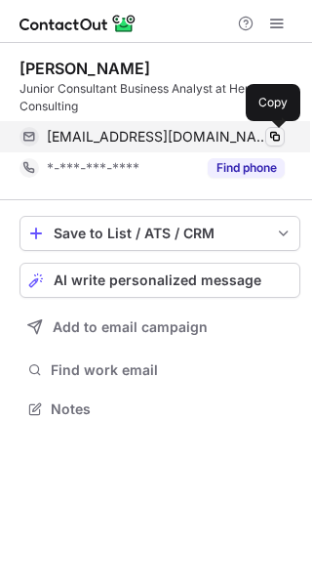
click at [268, 138] on span at bounding box center [275, 137] width 16 height 16
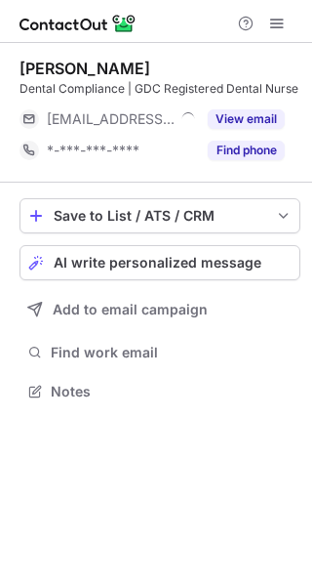
scroll to position [10, 10]
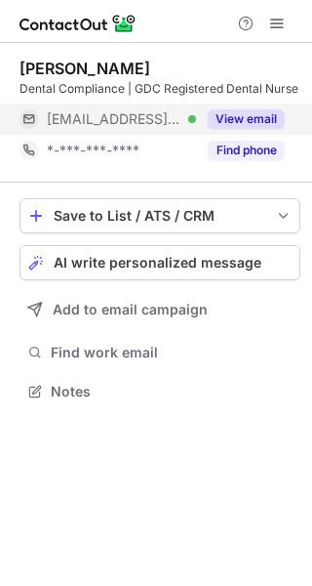
click at [223, 114] on button "View email" at bounding box center [246, 119] width 77 height 20
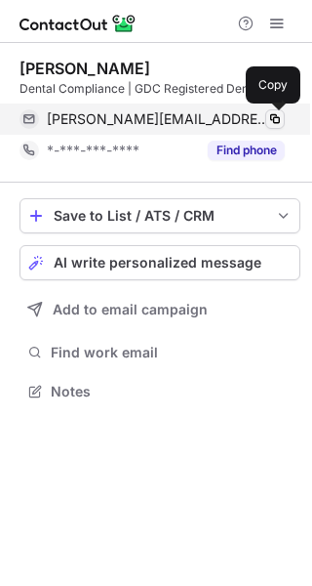
click at [278, 126] on span at bounding box center [275, 119] width 16 height 16
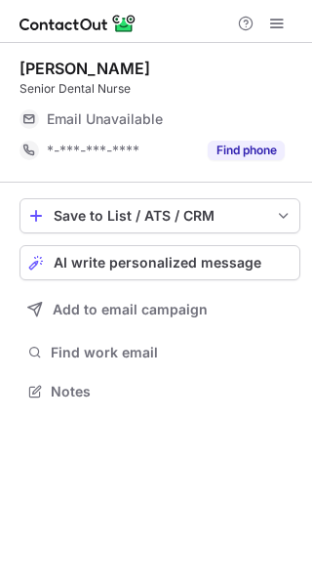
scroll to position [10, 10]
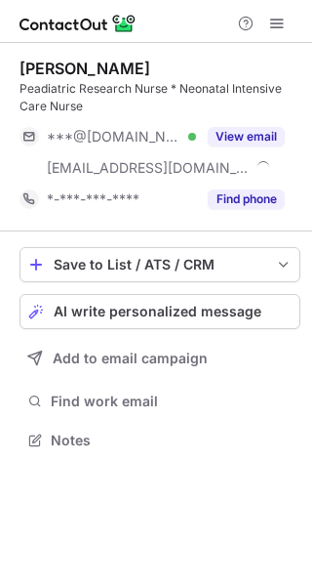
scroll to position [426, 312]
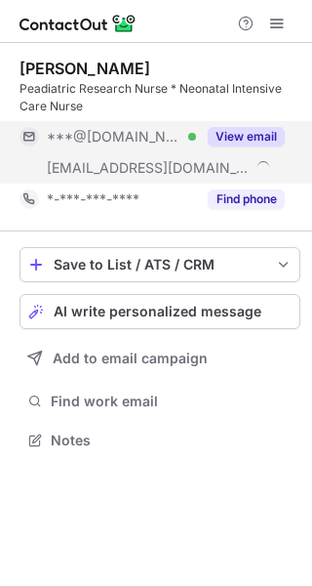
click at [255, 138] on button "View email" at bounding box center [246, 137] width 77 height 20
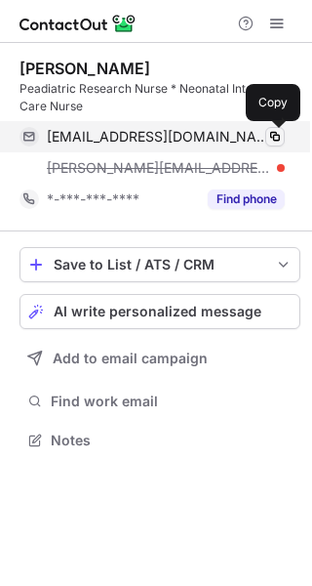
click at [280, 140] on span at bounding box center [275, 137] width 16 height 16
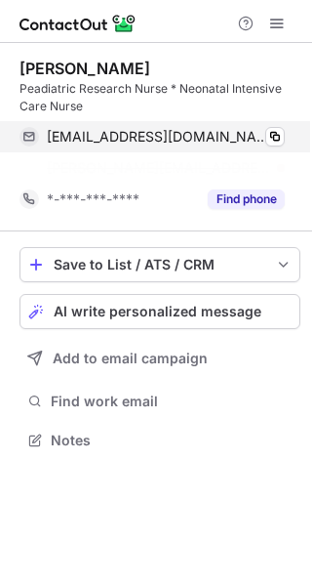
scroll to position [394, 312]
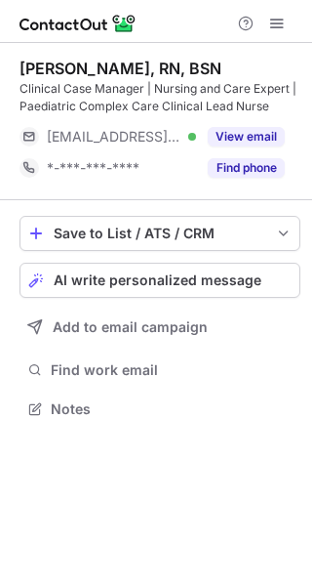
scroll to position [394, 312]
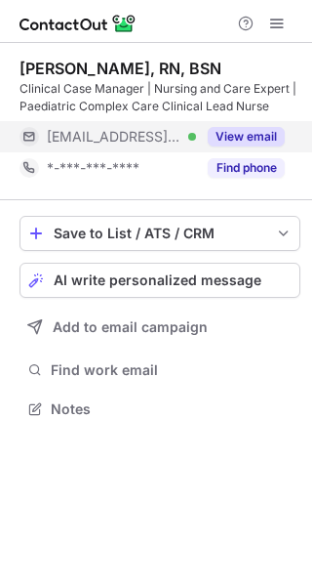
click at [239, 134] on button "View email" at bounding box center [246, 137] width 77 height 20
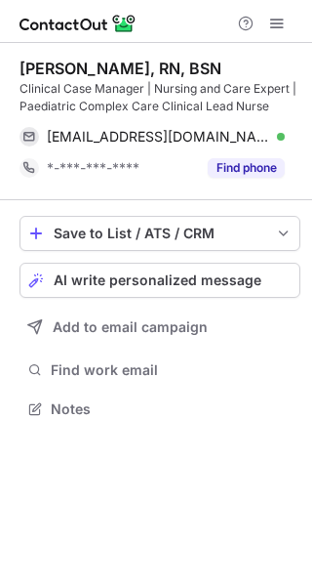
click at [288, 140] on div "[EMAIL_ADDRESS][DOMAIN_NAME] Verified Copy" at bounding box center [160, 136] width 281 height 31
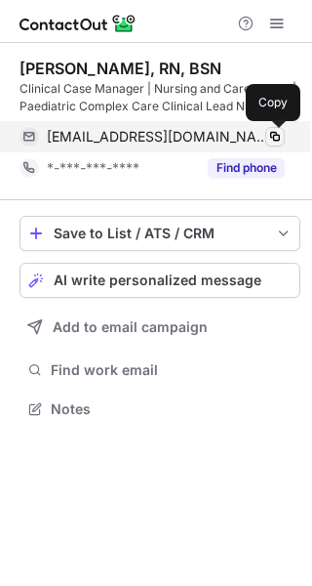
click at [282, 136] on span at bounding box center [275, 137] width 16 height 16
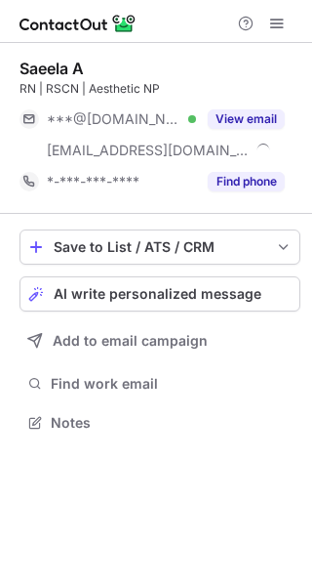
scroll to position [408, 312]
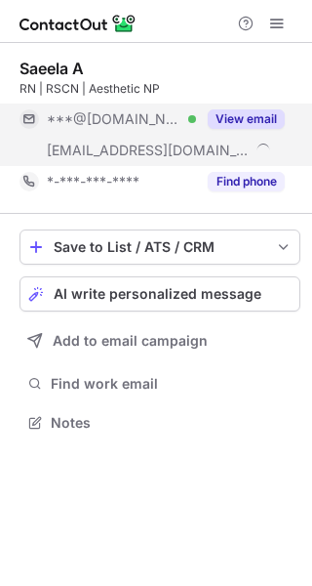
click at [251, 124] on button "View email" at bounding box center [246, 119] width 77 height 20
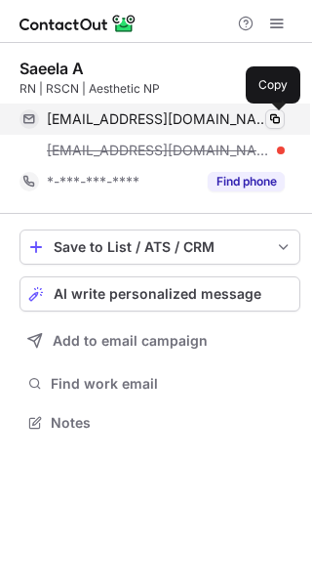
click at [280, 114] on span at bounding box center [275, 119] width 16 height 16
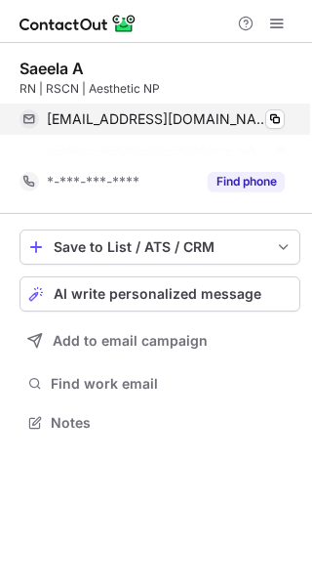
scroll to position [377, 312]
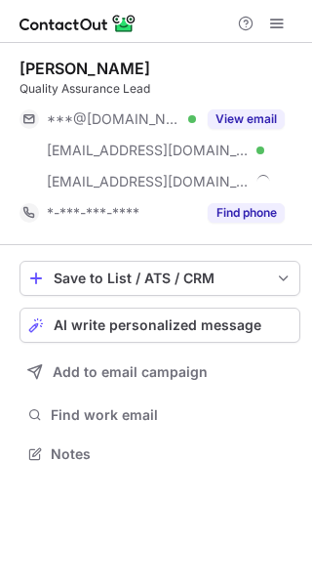
scroll to position [439, 312]
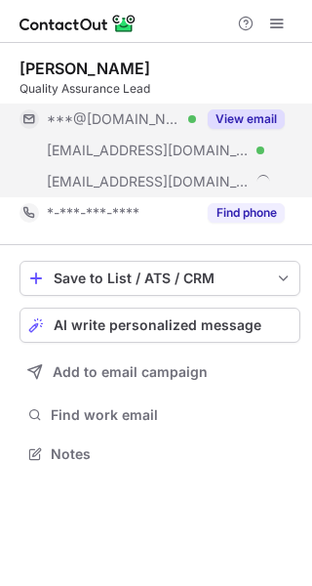
click at [259, 116] on button "View email" at bounding box center [246, 119] width 77 height 20
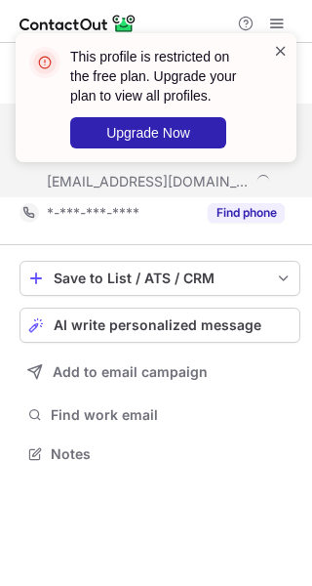
click at [282, 46] on span at bounding box center [281, 51] width 16 height 20
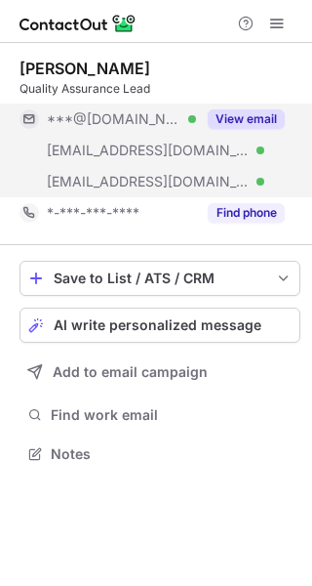
click at [261, 116] on div "This profile is restricted on the free plan. Upgrade your plan to view all prof…" at bounding box center [156, 293] width 312 height 586
click at [261, 116] on button "View email" at bounding box center [246, 119] width 77 height 20
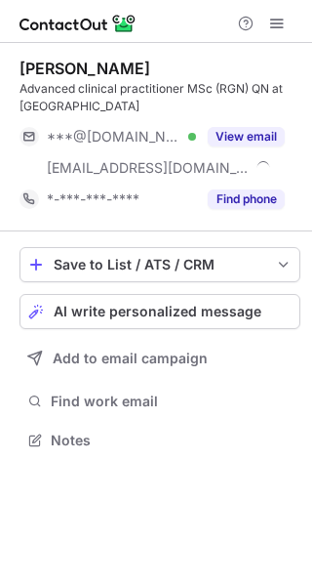
click at [260, 126] on div "View email" at bounding box center [240, 136] width 89 height 31
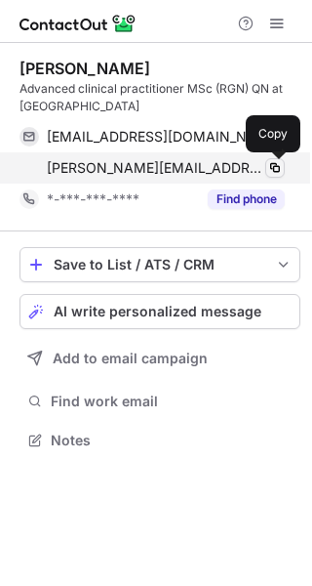
click at [280, 166] on span at bounding box center [275, 168] width 16 height 16
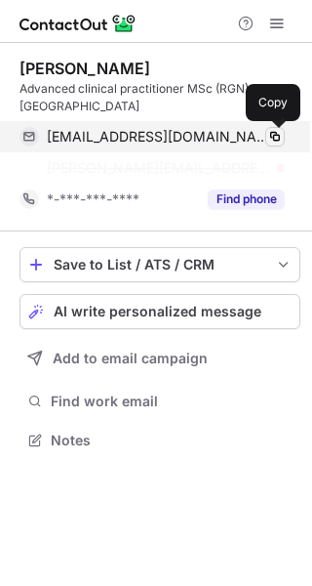
click at [280, 127] on button at bounding box center [275, 137] width 20 height 20
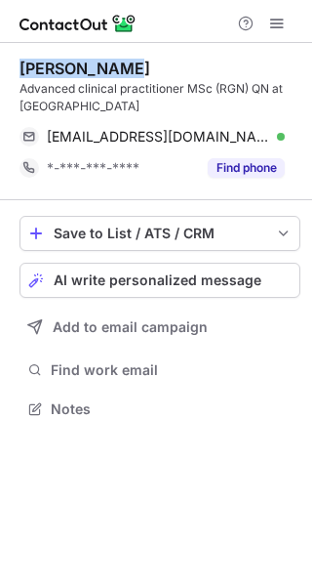
drag, startPoint x: 133, startPoint y: 66, endPoint x: 14, endPoint y: 60, distance: 119.3
click at [14, 60] on div "nikki harman Advanced clinical practitioner MSc (RGN) QN at Shore medical nicxs…" at bounding box center [156, 240] width 312 height 395
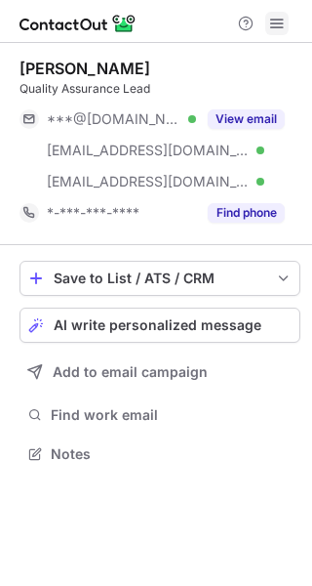
scroll to position [439, 312]
click at [279, 16] on span at bounding box center [277, 24] width 16 height 16
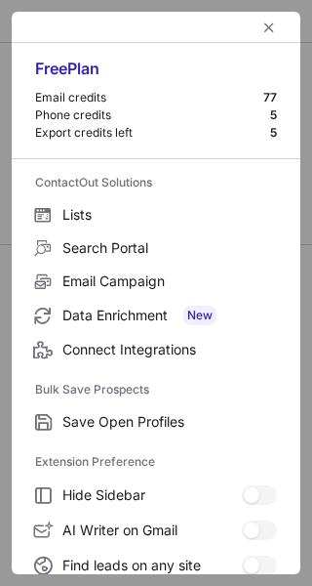
scroll to position [299, 0]
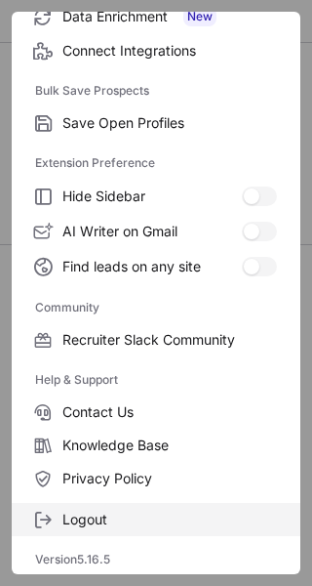
click at [71, 507] on label "Logout" at bounding box center [156, 519] width 289 height 33
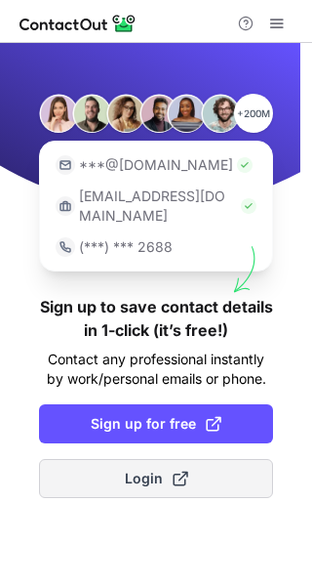
click at [140, 468] on span "Login" at bounding box center [156, 478] width 63 height 20
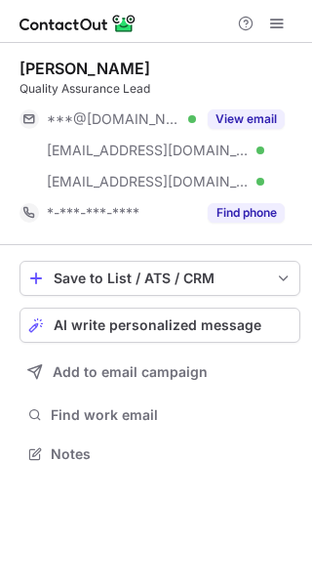
scroll to position [439, 312]
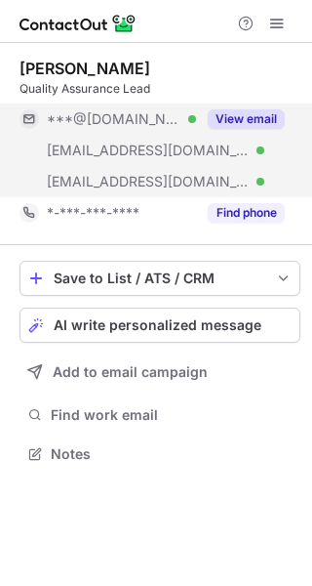
click at [237, 113] on button "View email" at bounding box center [246, 119] width 77 height 20
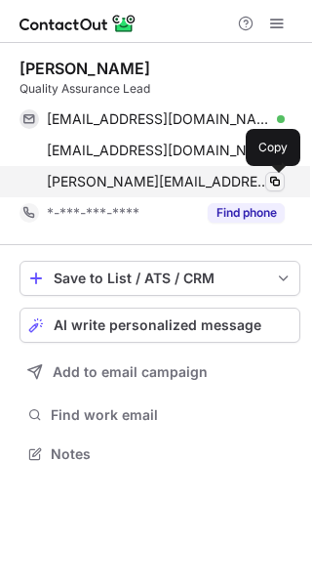
click at [271, 174] on span at bounding box center [275, 182] width 16 height 16
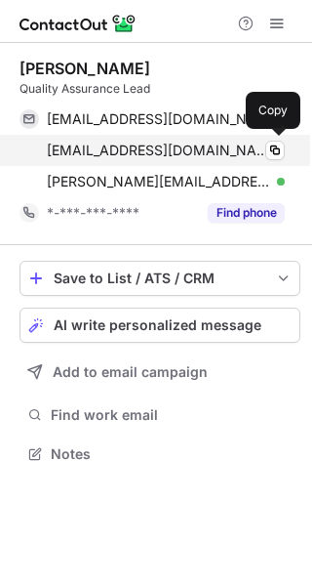
click at [276, 160] on div "[EMAIL_ADDRESS][DOMAIN_NAME] Verified Copy" at bounding box center [152, 150] width 265 height 31
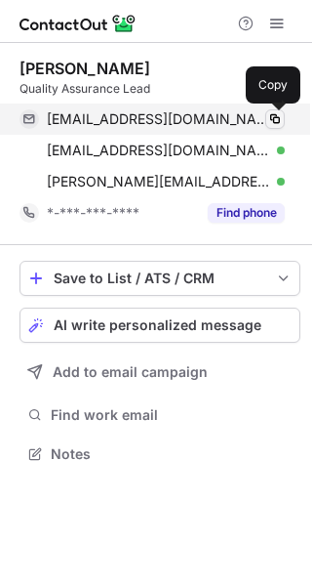
click at [268, 120] on span at bounding box center [275, 119] width 16 height 16
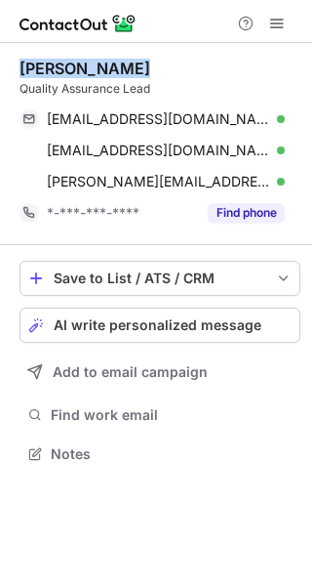
drag, startPoint x: 138, startPoint y: 68, endPoint x: 20, endPoint y: 70, distance: 117.1
click at [20, 70] on div "[PERSON_NAME]" at bounding box center [160, 69] width 281 height 20
copy div "[PERSON_NAME]"
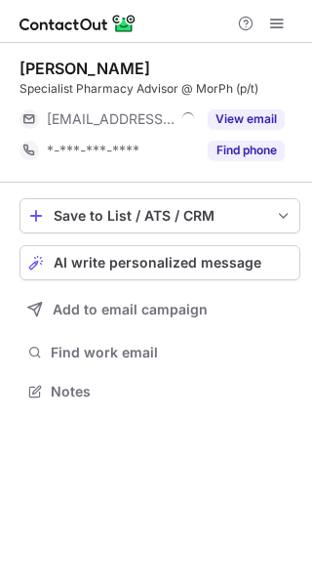
scroll to position [10, 10]
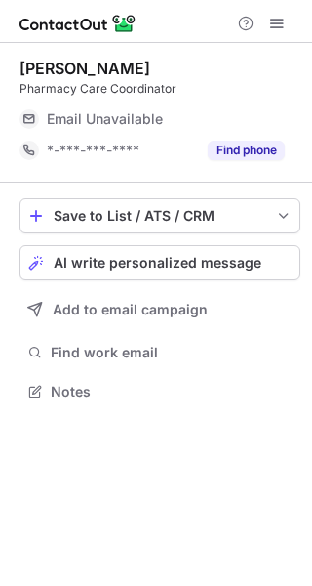
scroll to position [10, 10]
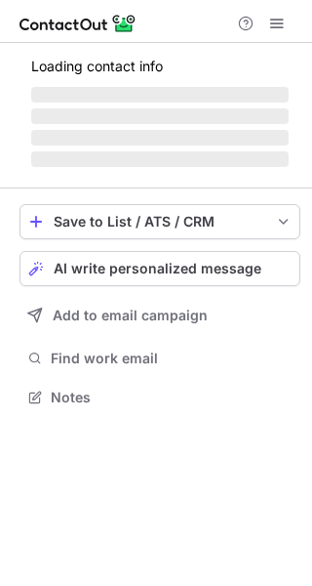
scroll to position [394, 312]
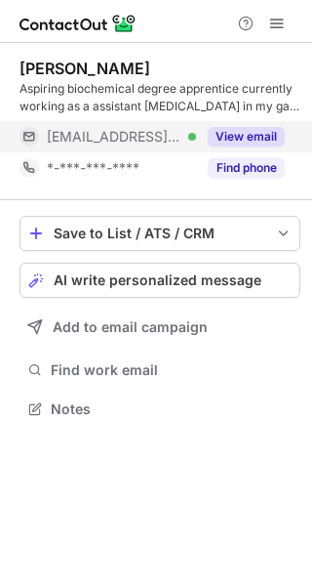
click at [246, 142] on button "View email" at bounding box center [246, 137] width 77 height 20
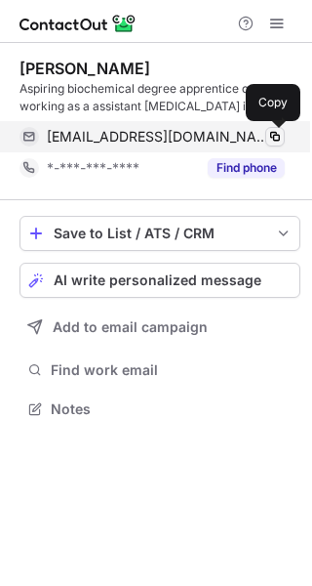
click at [276, 136] on span at bounding box center [275, 137] width 16 height 16
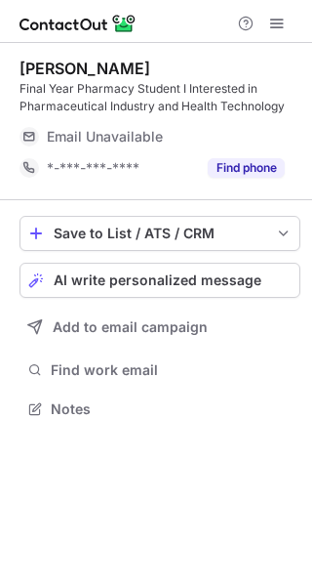
scroll to position [394, 312]
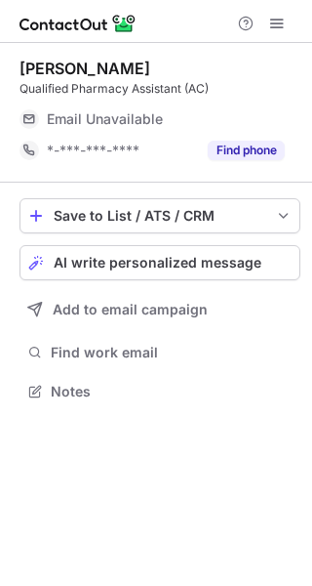
scroll to position [10, 10]
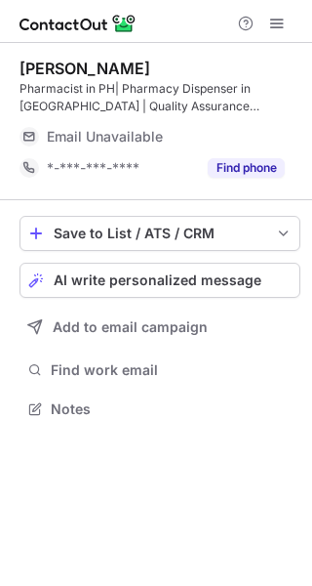
scroll to position [394, 312]
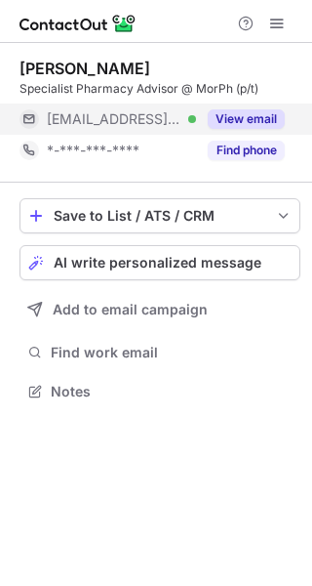
scroll to position [10, 10]
click at [251, 125] on button "View email" at bounding box center [246, 119] width 77 height 20
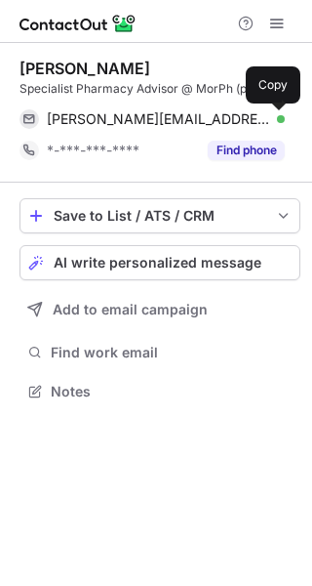
click at [277, 125] on span at bounding box center [275, 119] width 16 height 16
